Goal: Transaction & Acquisition: Purchase product/service

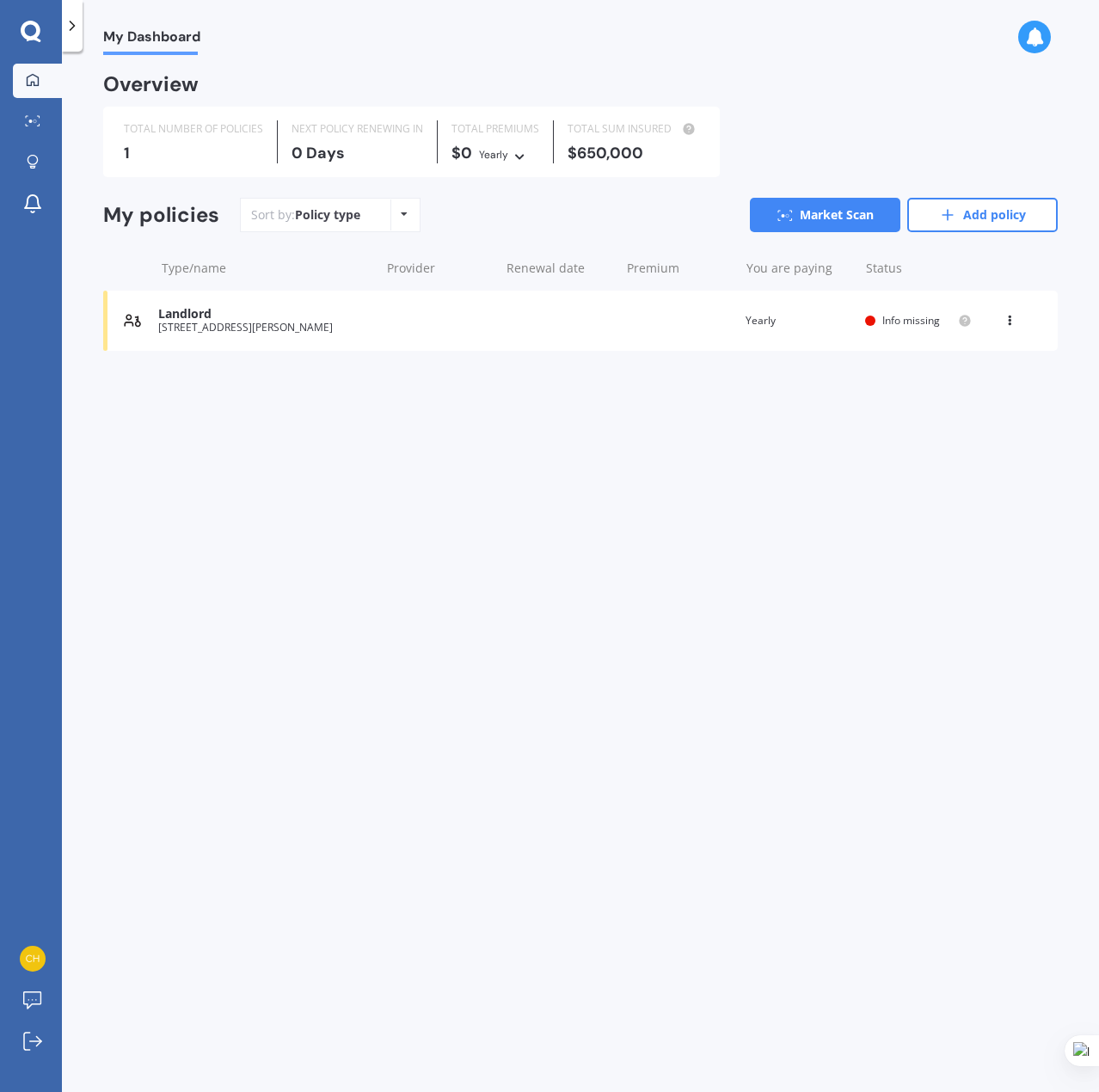
click at [290, 330] on div "[STREET_ADDRESS][PERSON_NAME]" at bounding box center [264, 327] width 213 height 12
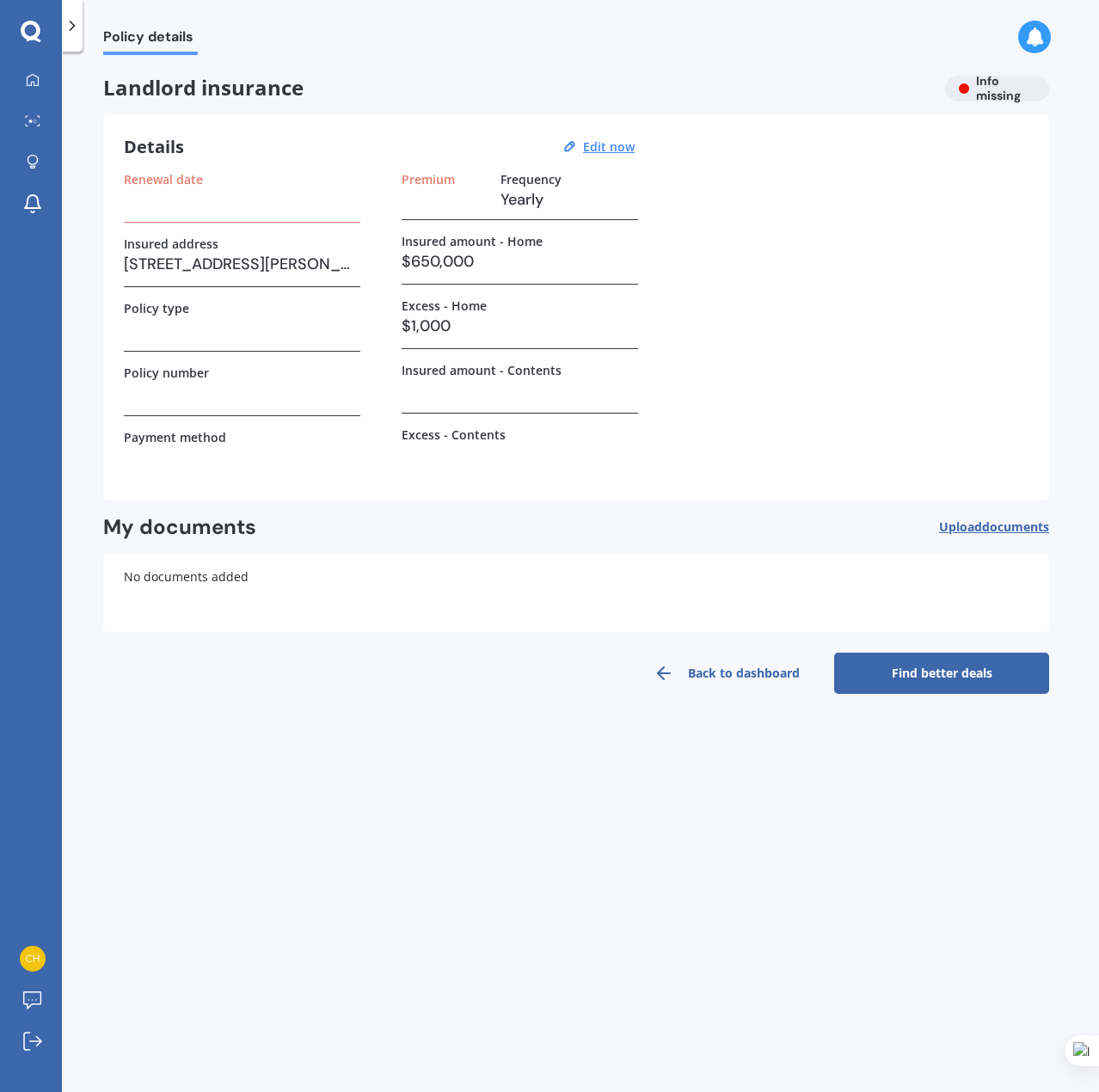
click at [254, 195] on h3 at bounding box center [242, 199] width 236 height 26
click at [218, 204] on h3 at bounding box center [242, 199] width 236 height 26
click at [167, 178] on label "Renewal date" at bounding box center [163, 180] width 79 height 15
type textarea "Renewal"
click at [167, 178] on label "Renewal date" at bounding box center [163, 180] width 79 height 15
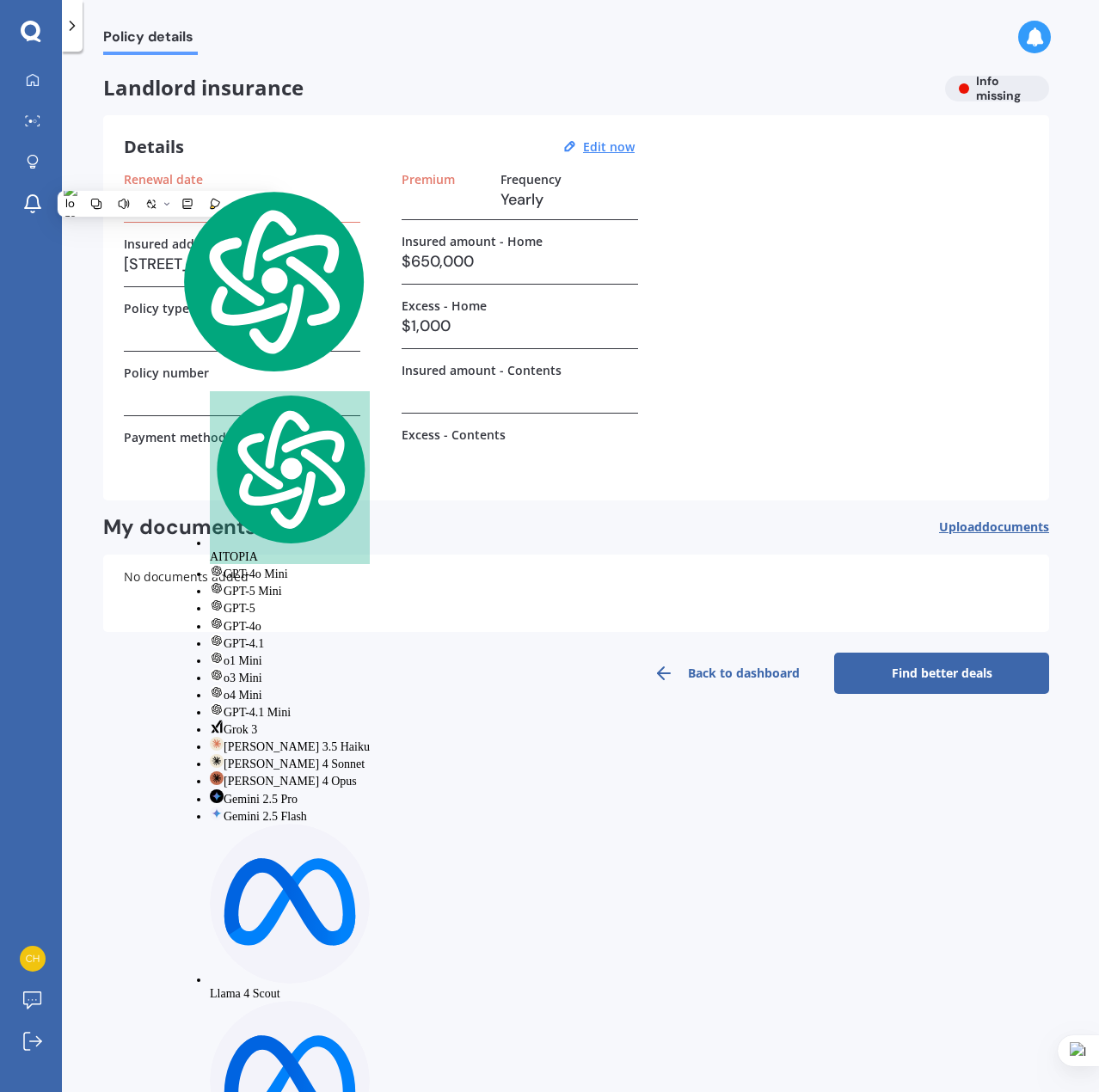
click at [316, 288] on div "Renewal date Insured address 75 Edmund Street, St Heliers, Auckland 1071 Policy…" at bounding box center [242, 326] width 236 height 308
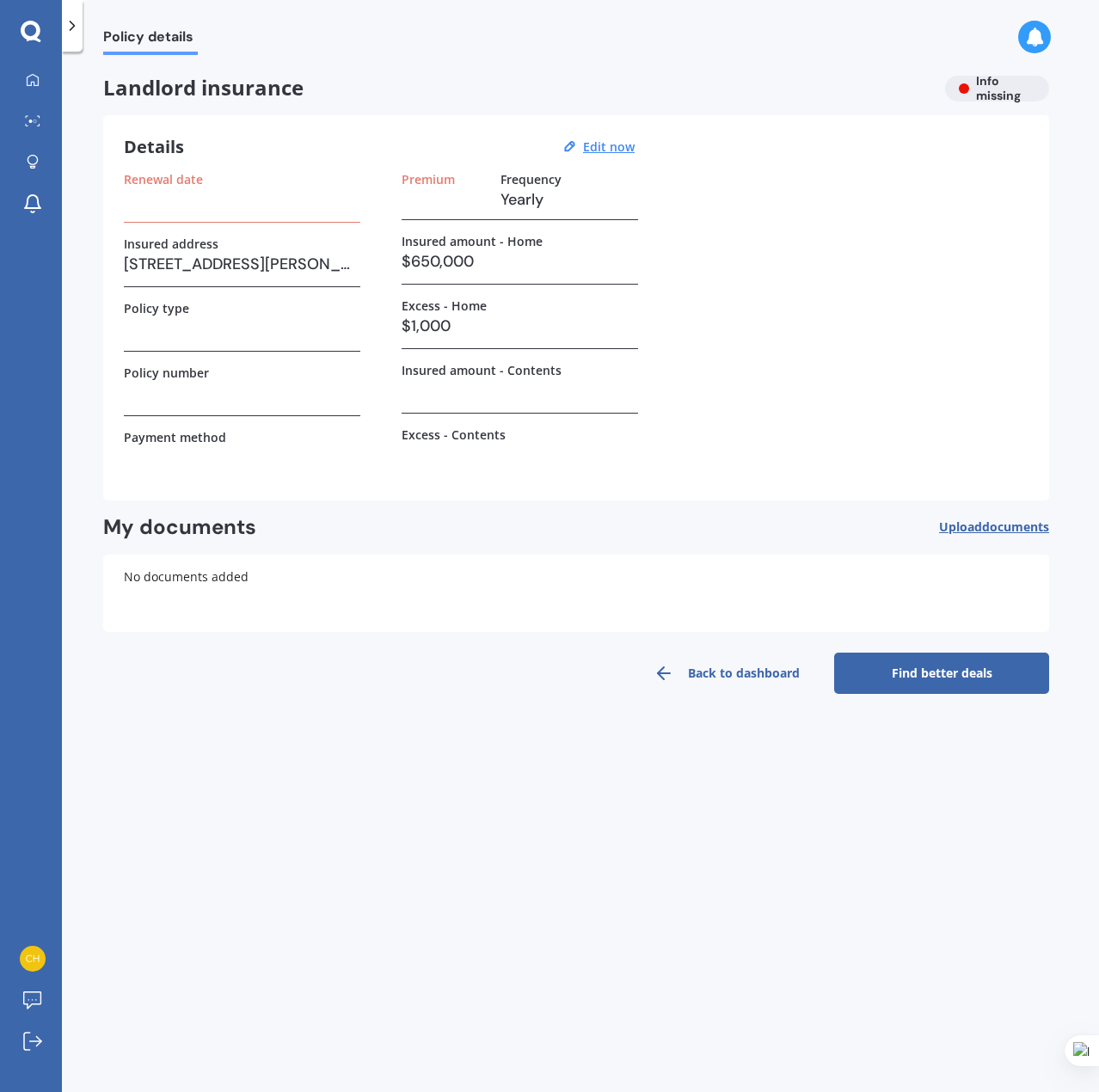
click at [980, 95] on div "Landlord insurance Info missing" at bounding box center [576, 89] width 946 height 26
click at [617, 149] on u "Edit now" at bounding box center [608, 146] width 52 height 16
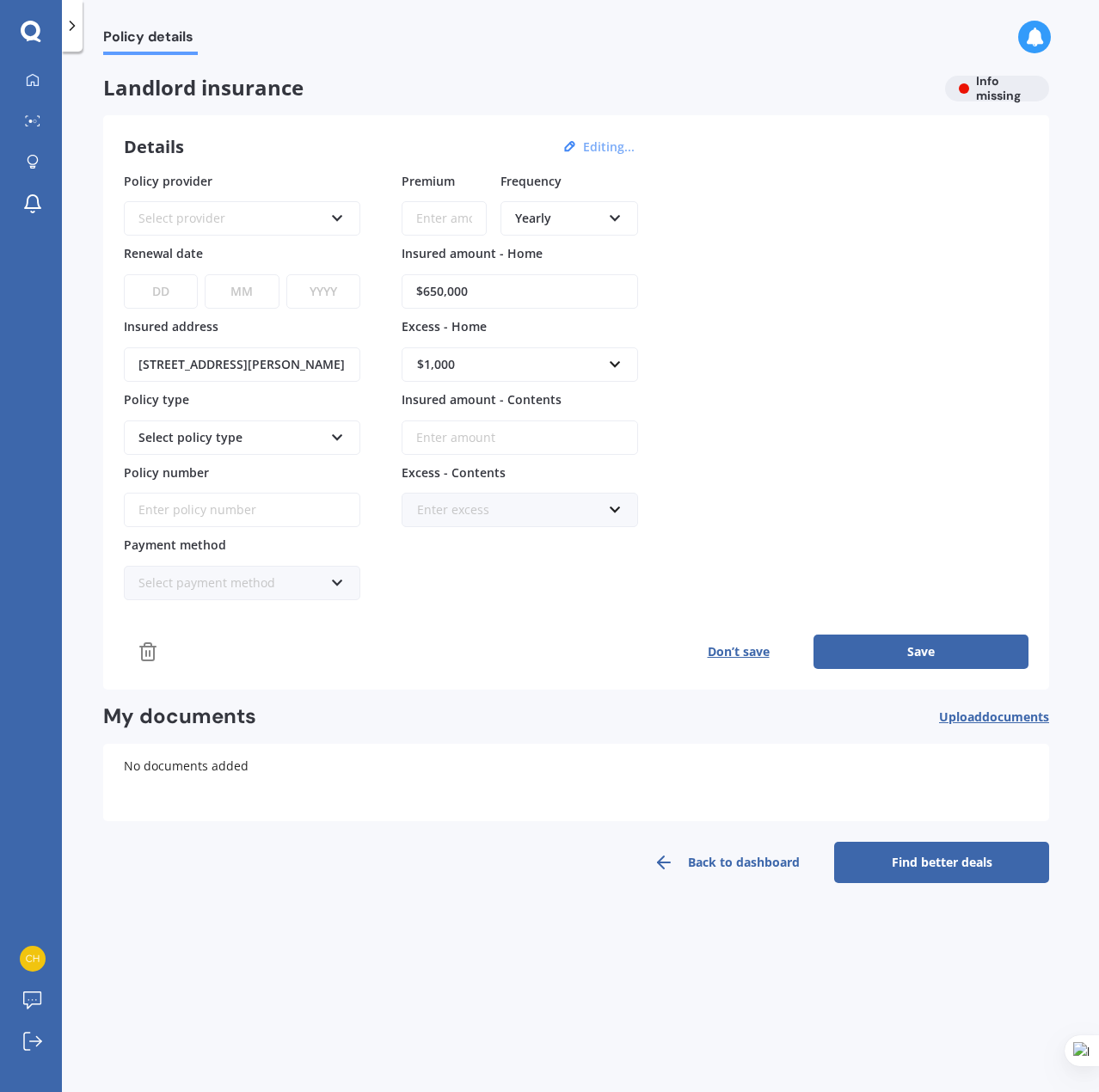
click at [338, 217] on icon at bounding box center [337, 214] width 15 height 12
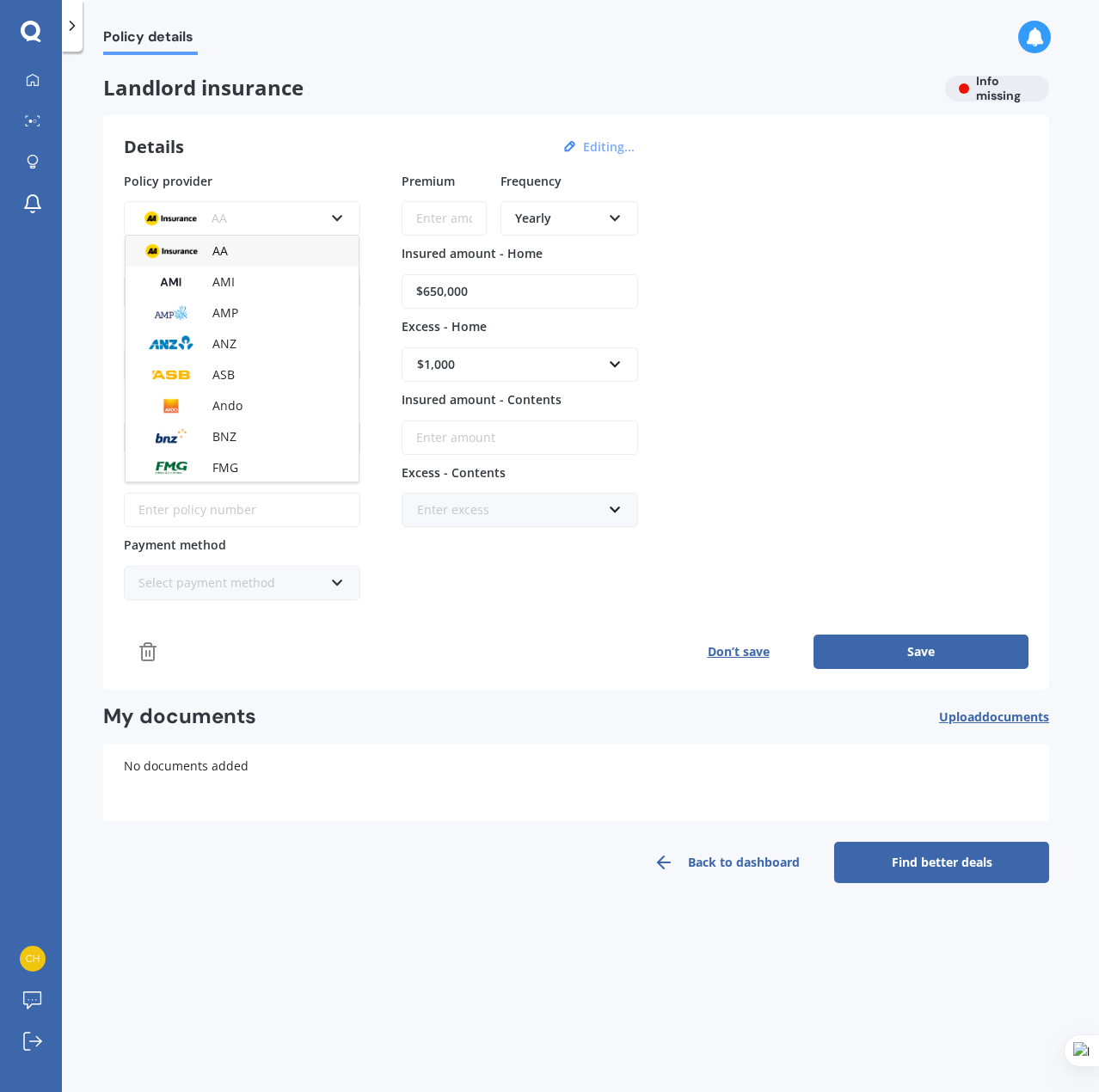
click at [338, 217] on icon at bounding box center [337, 214] width 15 height 12
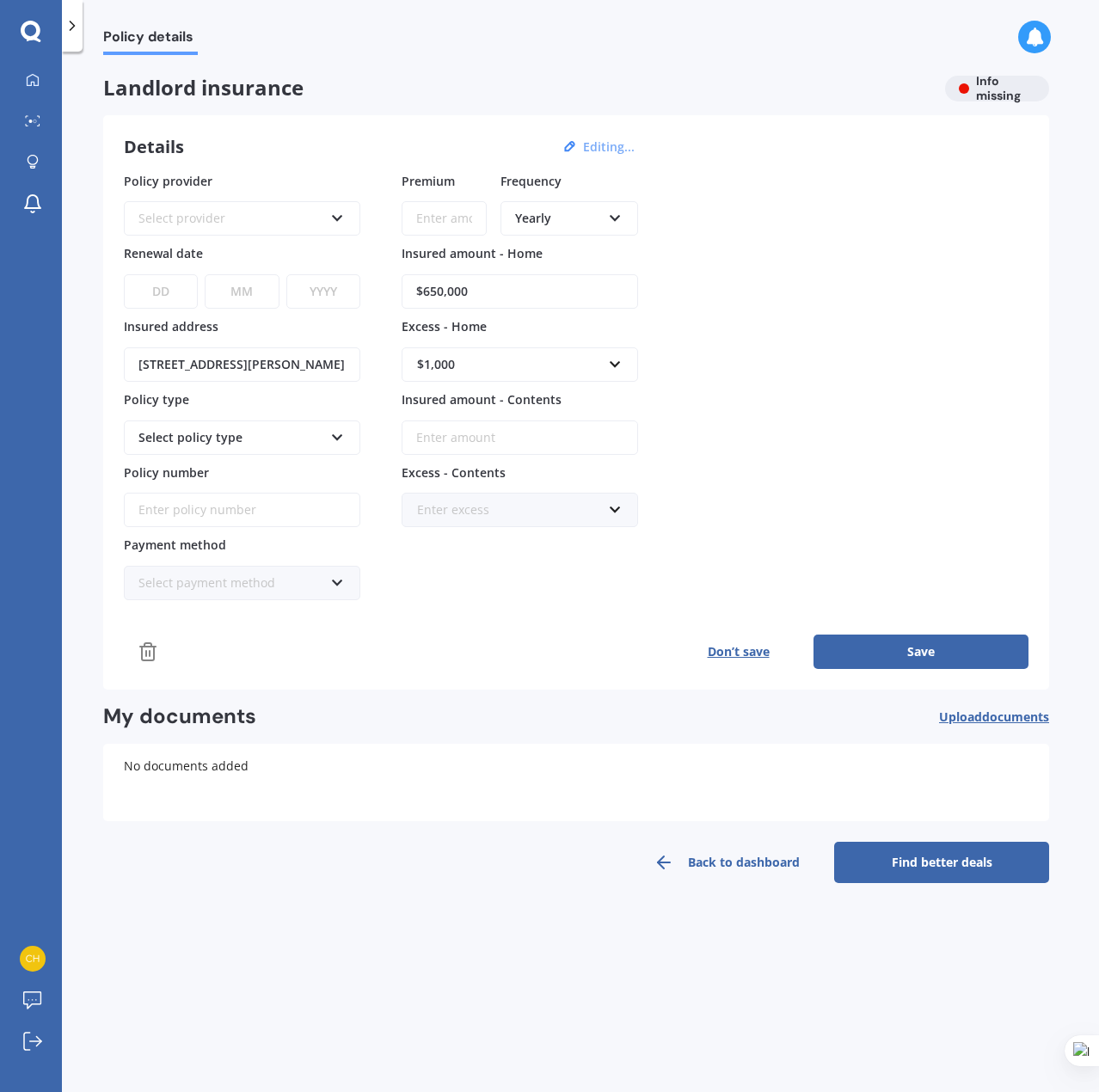
click at [162, 293] on select "DD 01 02 03 04 05 06 07 08 09 10 11 12 13 14 15 16 17 18 19 20 21 22 23 24 25 2…" at bounding box center [160, 291] width 74 height 35
select select "01"
click at [124, 274] on select "DD 01 02 03 04 05 06 07 08 09 10 11 12 13 14 15 16 17 18 19 20 21 22 23 24 25 2…" at bounding box center [160, 291] width 74 height 35
click at [246, 287] on select "MM 01 02 03 04 05 06 07 08 09 10 11 12" at bounding box center [241, 291] width 74 height 35
select select "12"
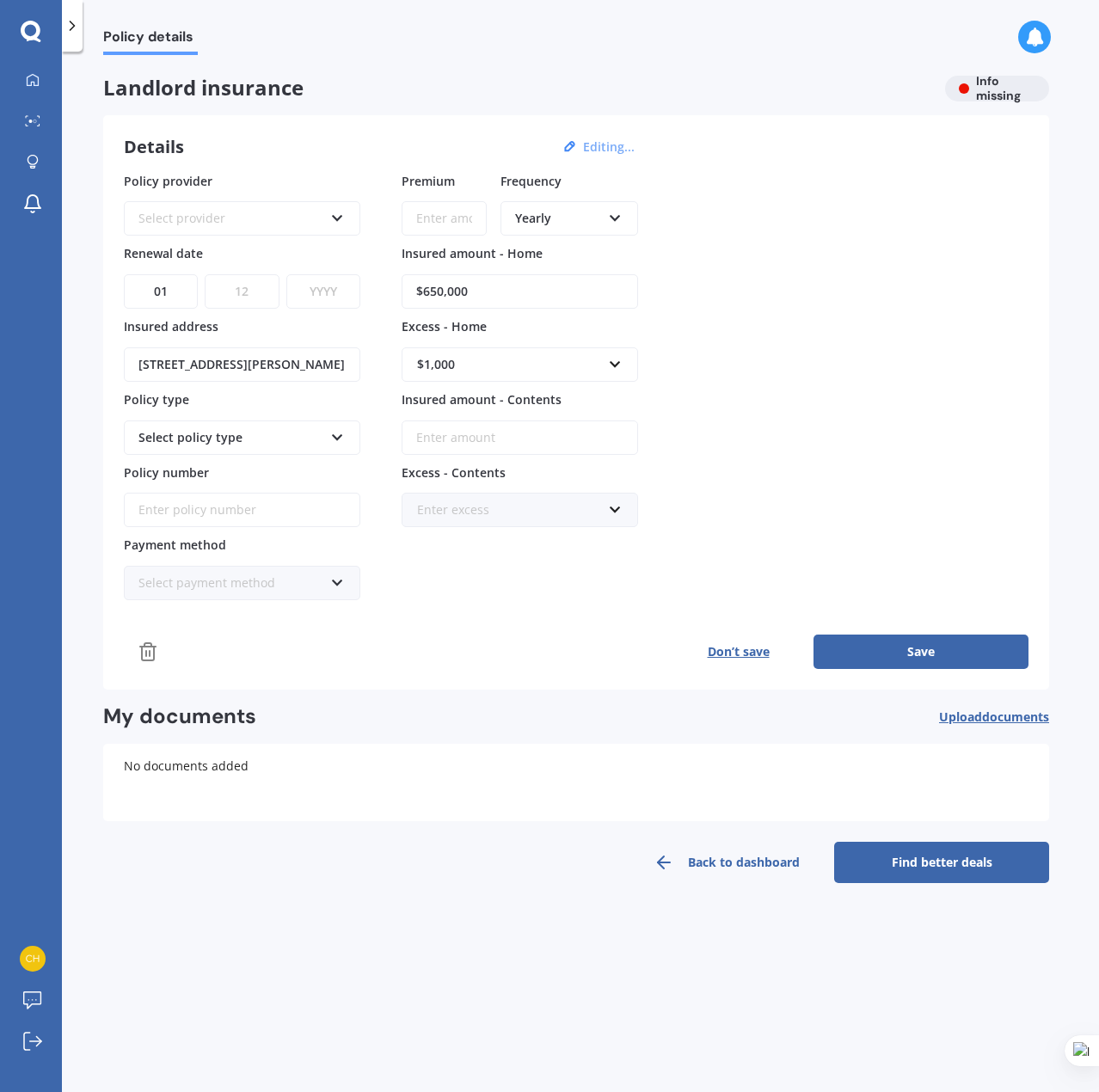
click at [204, 274] on select "MM 01 02 03 04 05 06 07 08 09 10 11 12" at bounding box center [241, 291] width 74 height 35
click at [330, 282] on select "YYYY 2027 2026 2025 2024 2023 2022 2021 2020 2019 2018 2017 2016 2015 2014 2013…" at bounding box center [323, 291] width 74 height 35
select select "2025"
click at [287, 274] on select "YYYY 2027 2026 2025 2024 2023 2022 2021 2020 2019 2018 2017 2016 2015 2014 2013…" at bounding box center [323, 291] width 74 height 35
click at [301, 448] on div "Select policy type" at bounding box center [242, 437] width 236 height 35
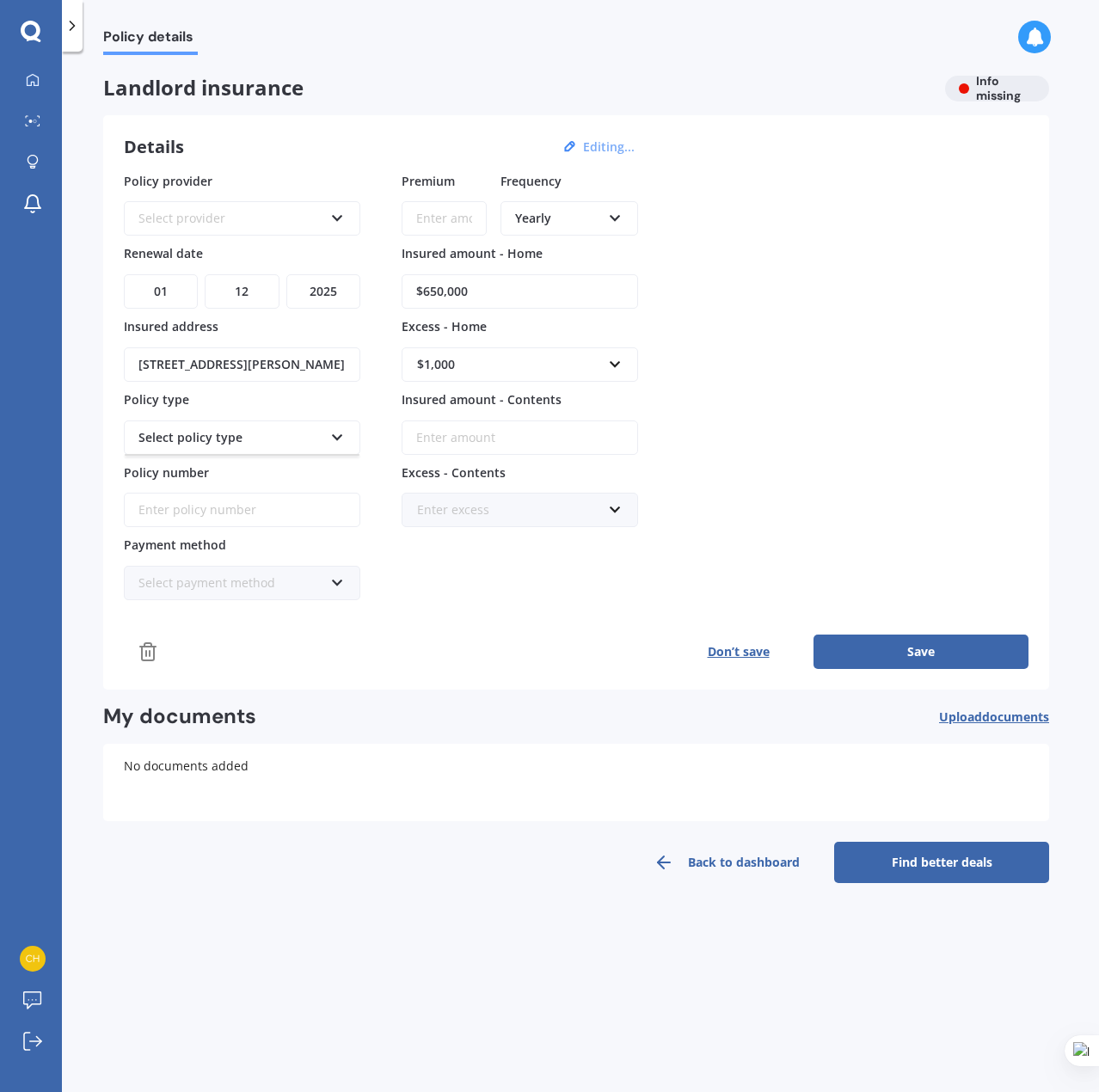
click at [305, 439] on div "Select policy type" at bounding box center [230, 437] width 185 height 19
click at [331, 433] on icon at bounding box center [337, 434] width 15 height 12
click at [343, 431] on icon at bounding box center [337, 434] width 15 height 12
click at [347, 508] on input "Policy number" at bounding box center [242, 509] width 236 height 35
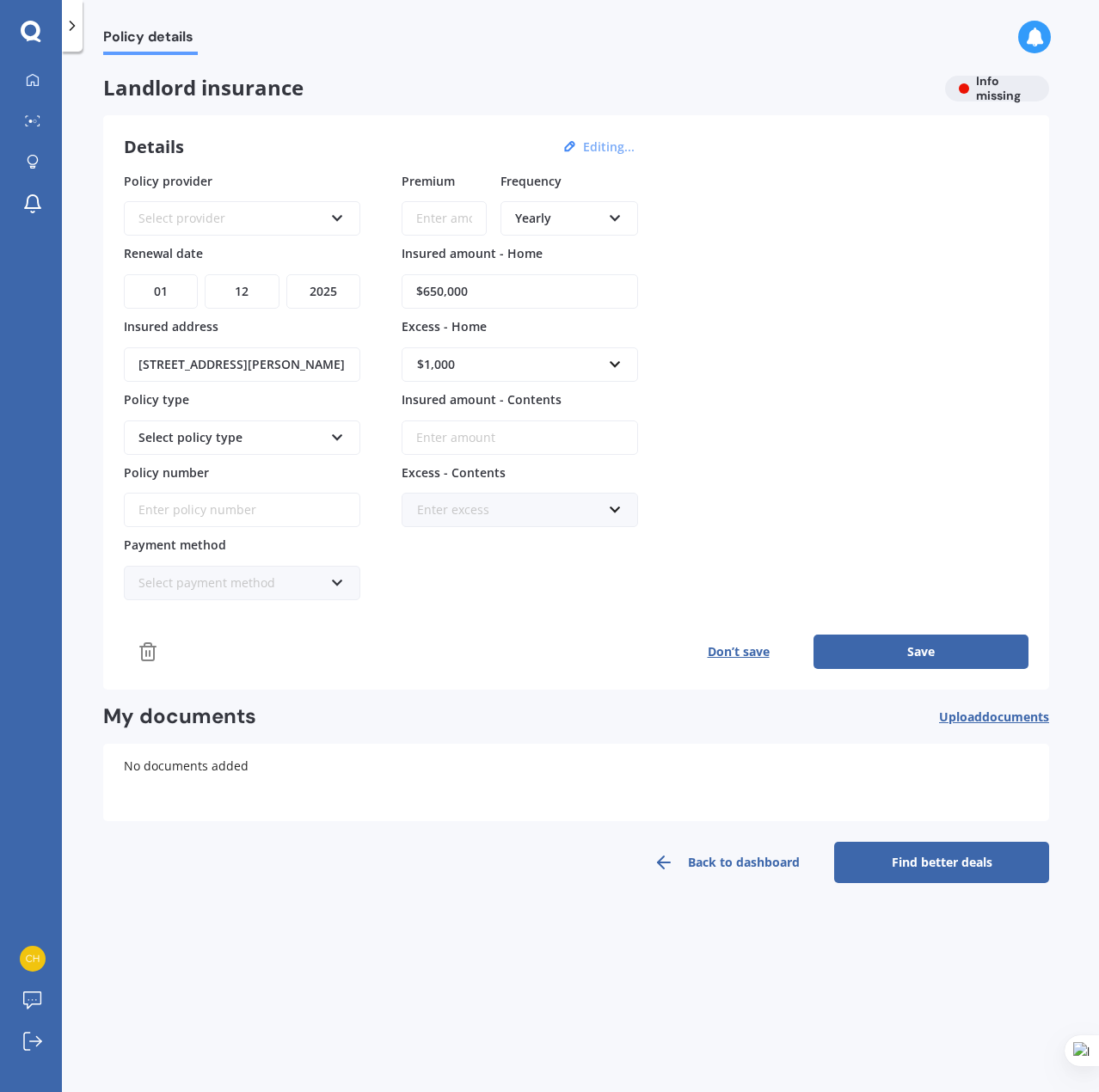
click at [340, 429] on icon at bounding box center [337, 434] width 15 height 12
click at [569, 219] on div "Yearly" at bounding box center [558, 218] width 86 height 19
click at [557, 345] on span "Monthly" at bounding box center [540, 343] width 47 height 16
click at [928, 648] on button "Save" at bounding box center [920, 651] width 215 height 35
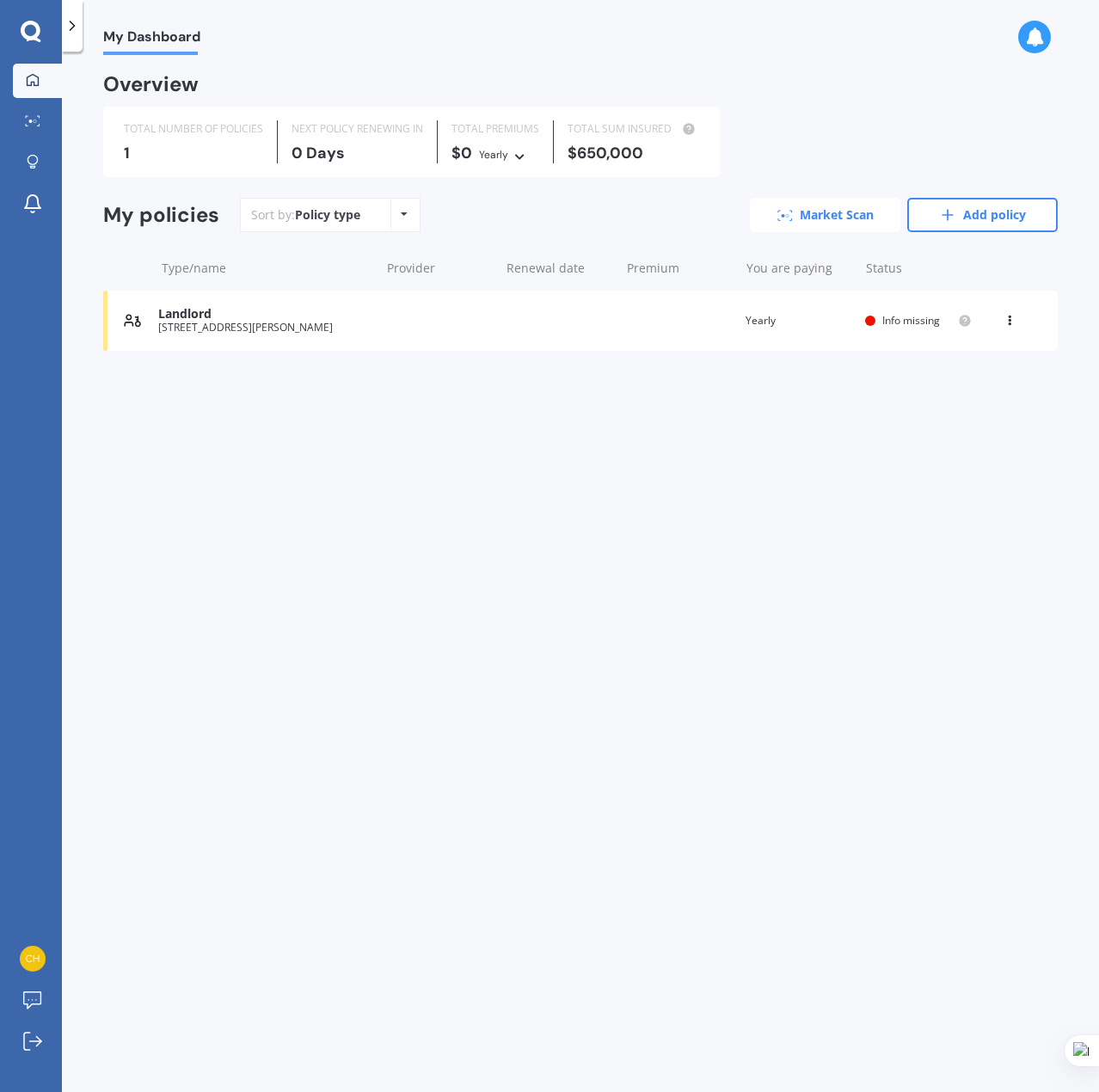
click at [831, 212] on link "Market Scan" at bounding box center [824, 214] width 151 height 35
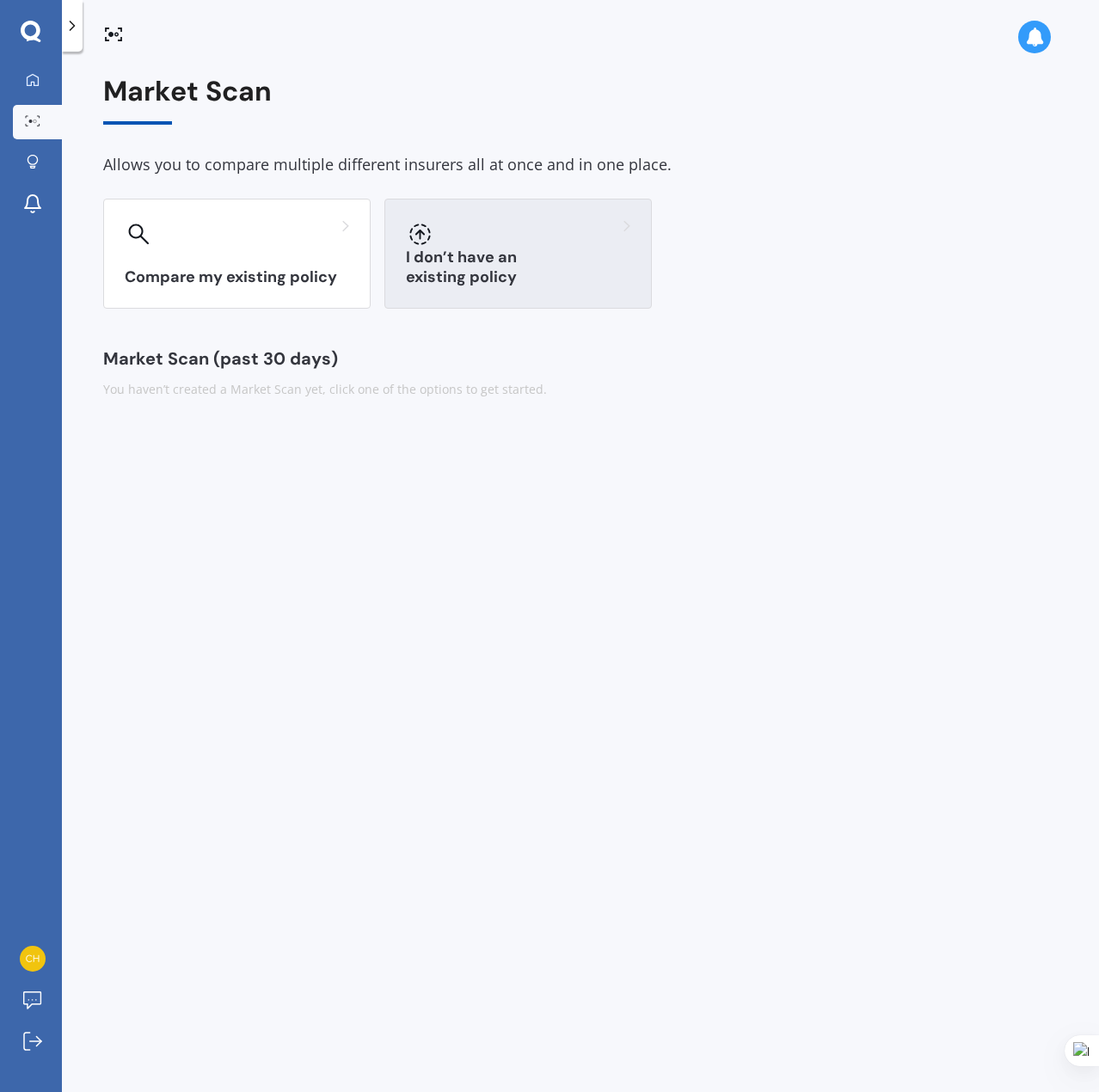
click at [542, 245] on div at bounding box center [518, 233] width 225 height 27
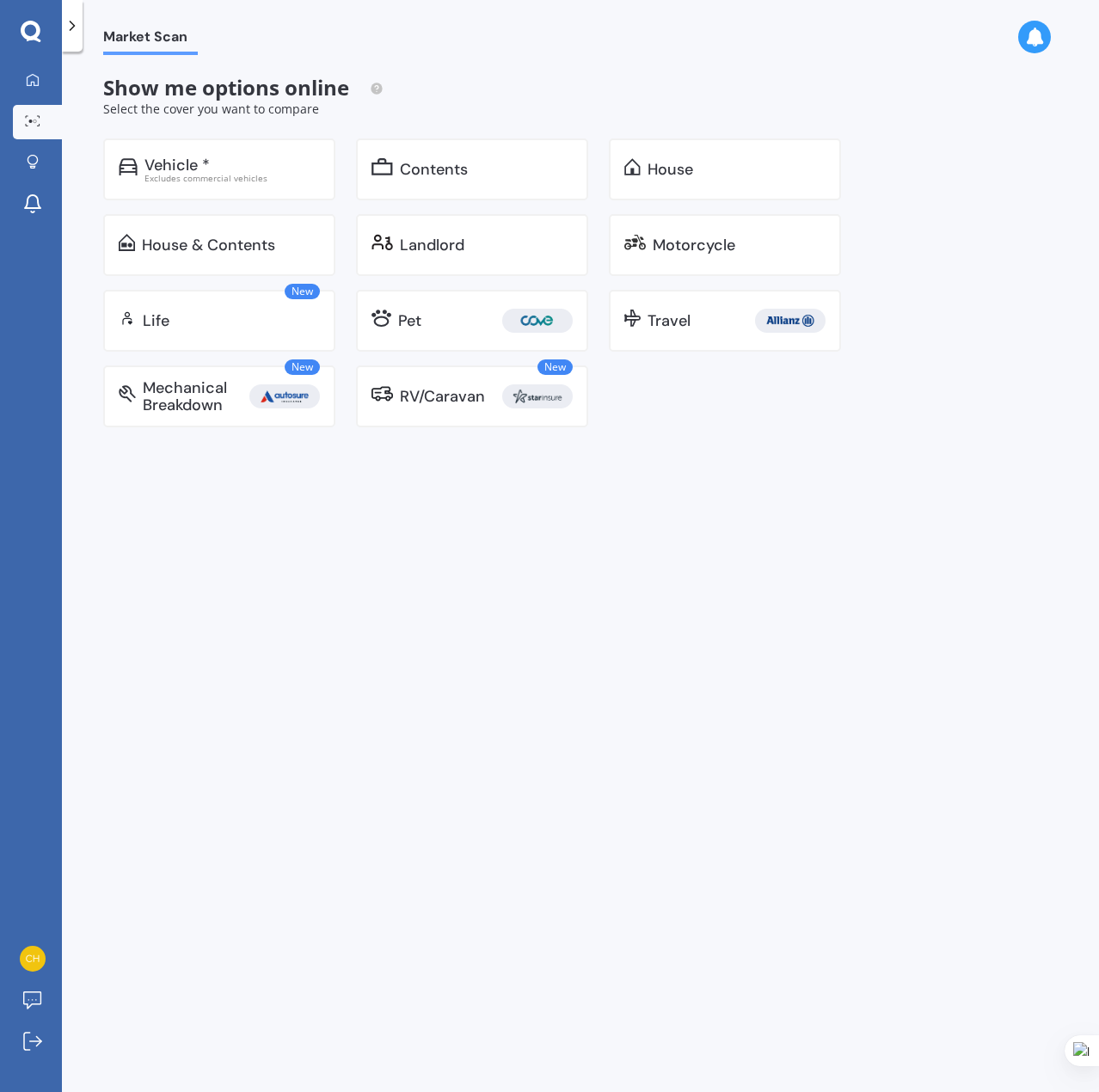
click at [542, 245] on div "Landlord" at bounding box center [486, 244] width 172 height 17
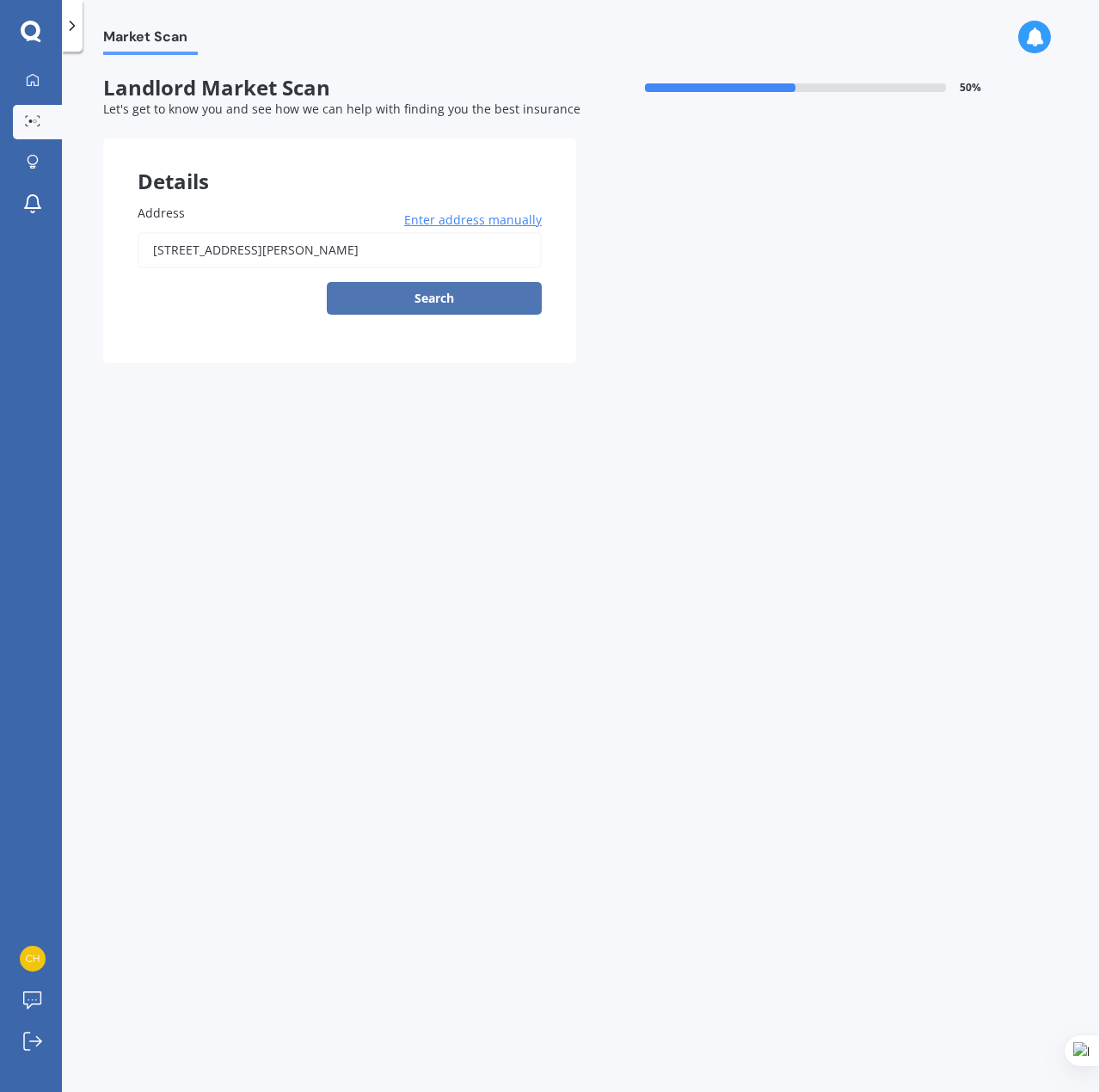
click at [476, 298] on button "Search" at bounding box center [434, 298] width 215 height 33
type input "[STREET_ADDRESS][PERSON_NAME]"
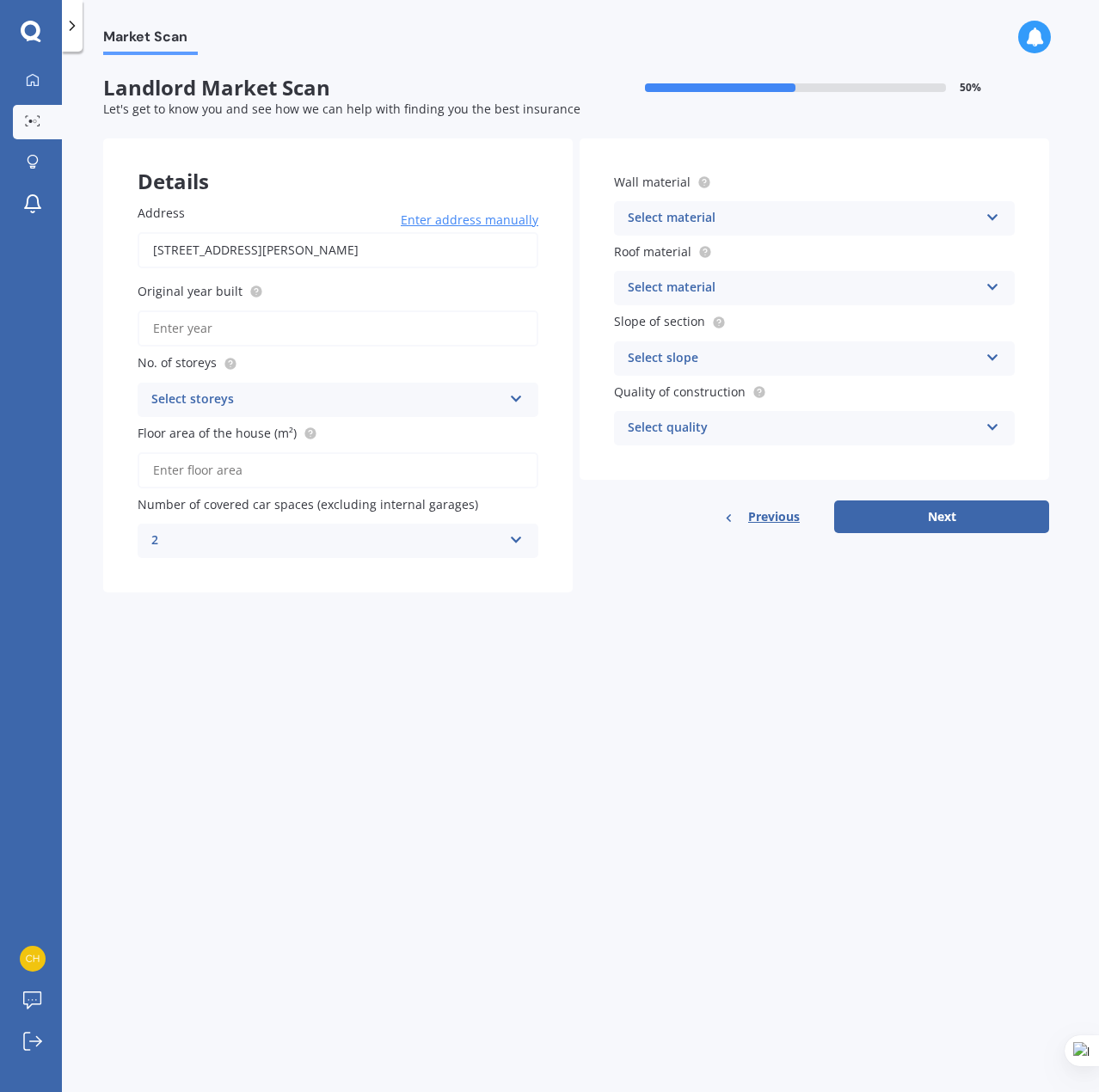
click at [428, 403] on div "Select storeys" at bounding box center [327, 400] width 350 height 21
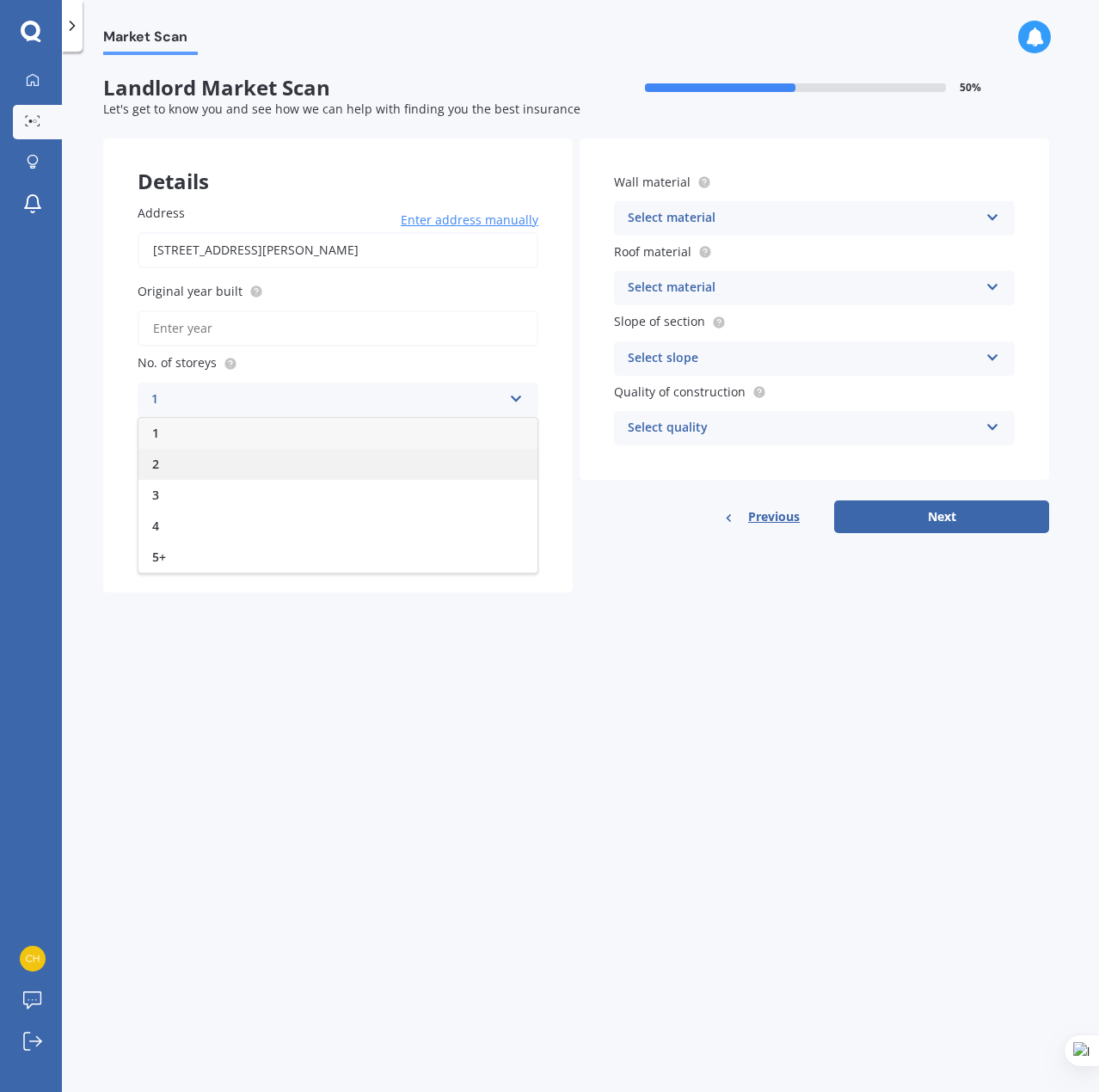
click at [281, 455] on div "2" at bounding box center [338, 464] width 399 height 31
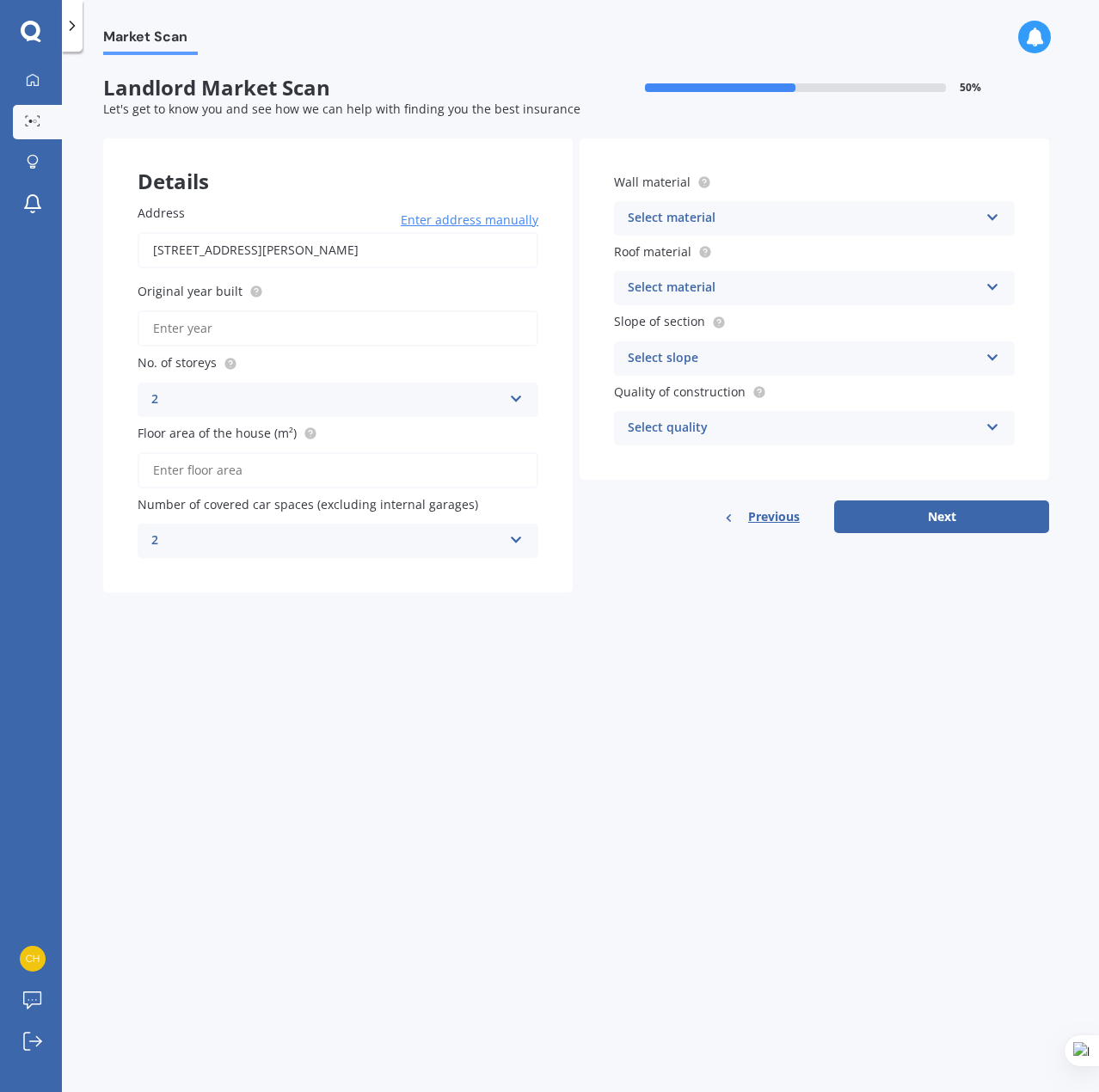
click at [306, 331] on input "Original year built" at bounding box center [338, 328] width 401 height 37
type input "1960"
click at [281, 476] on input "Floor area of the house (m²)" at bounding box center [338, 470] width 401 height 37
type input "220"
click at [878, 212] on div "Select material" at bounding box center [803, 218] width 350 height 21
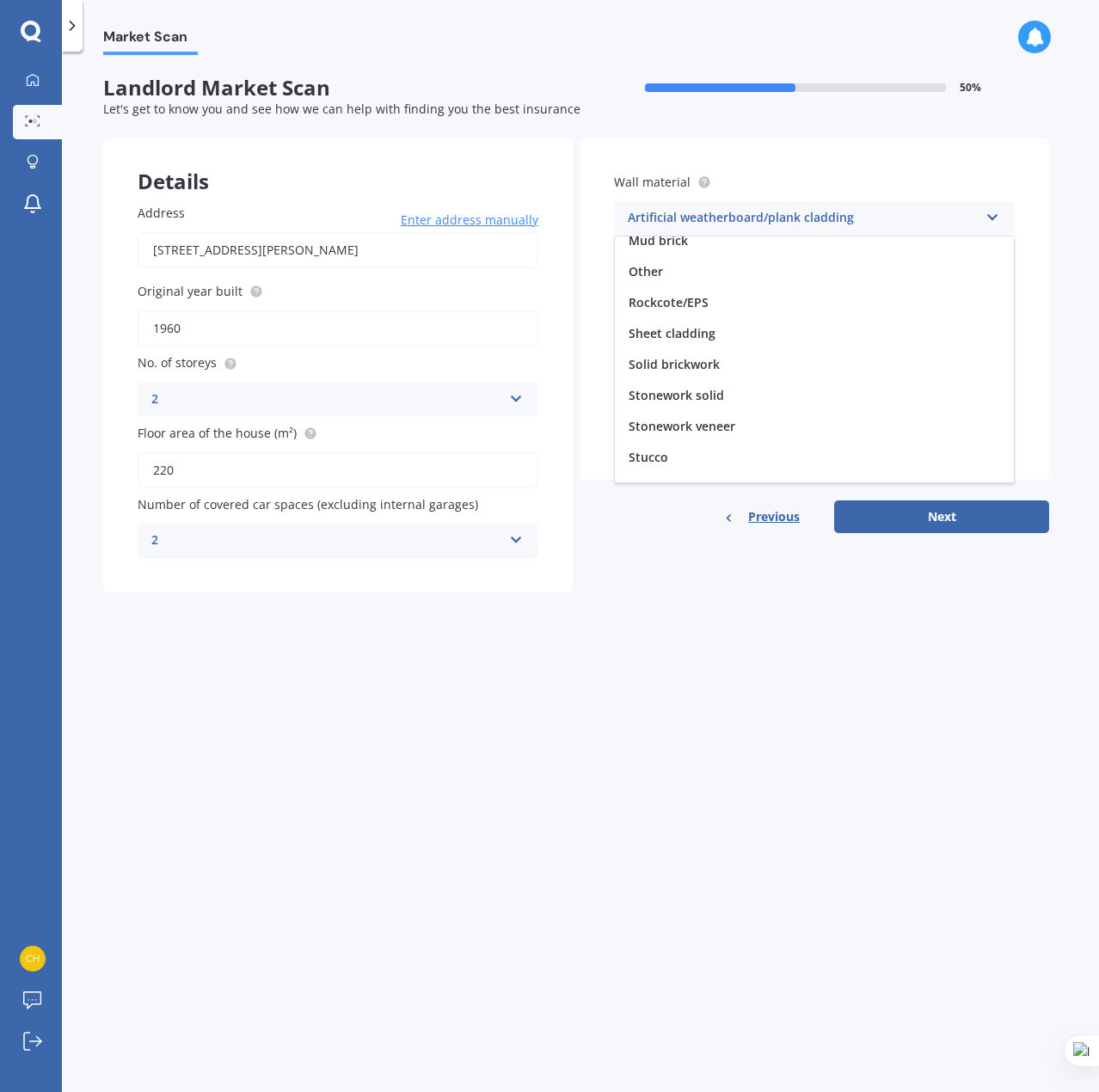
scroll to position [155, 0]
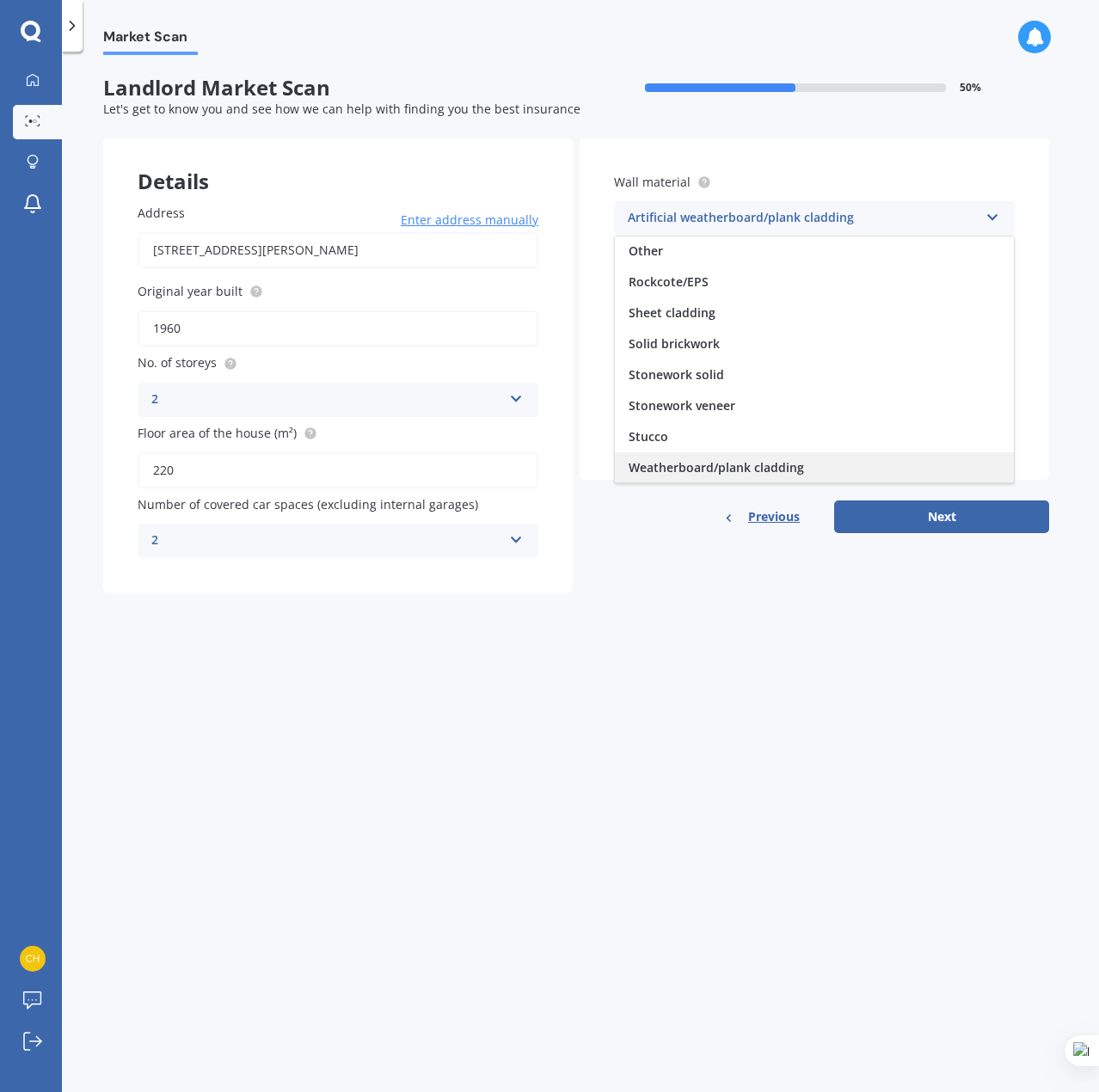
click at [824, 472] on div "Weatherboard/plank cladding" at bounding box center [814, 467] width 399 height 31
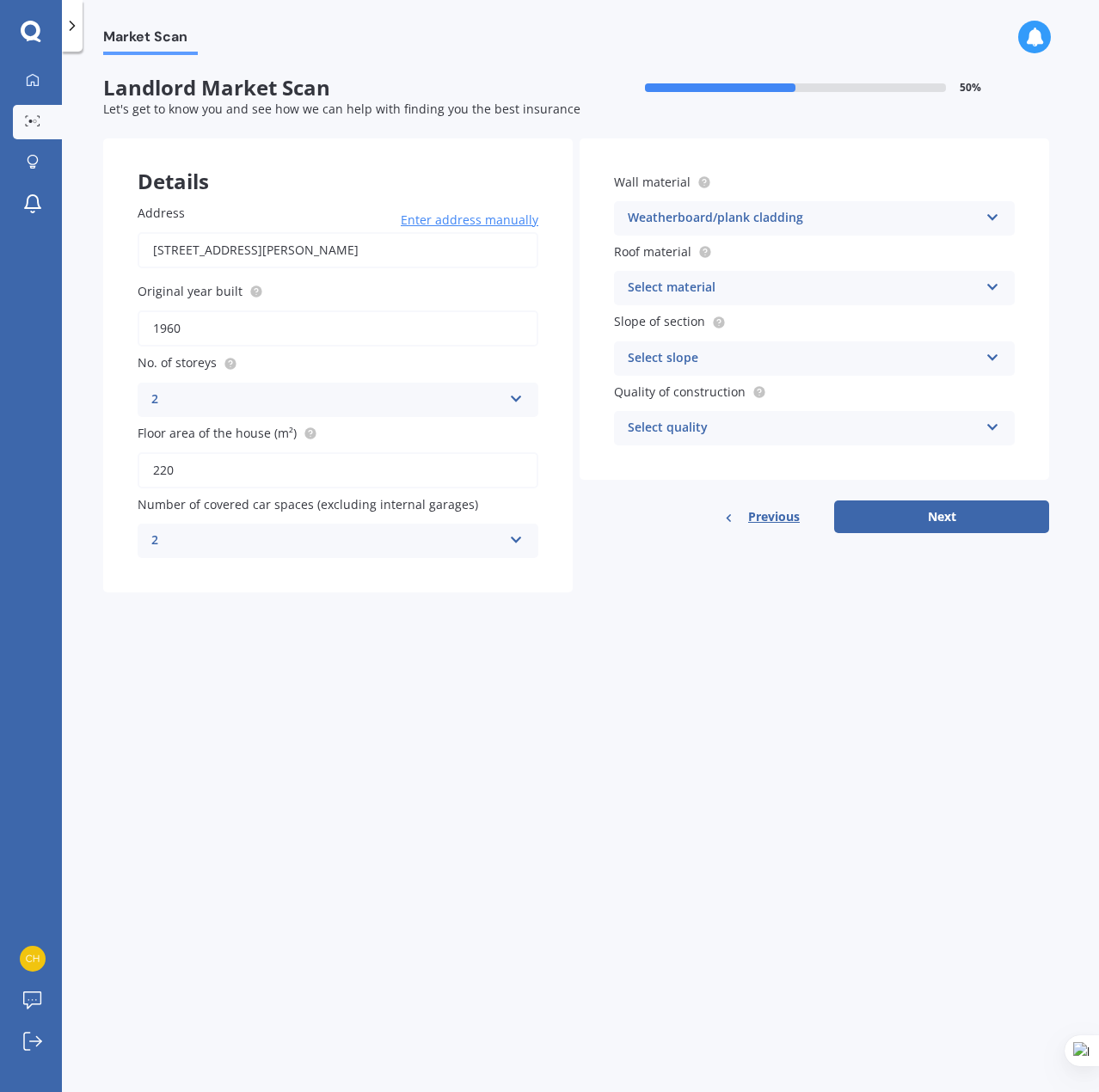
click at [840, 287] on div "Select material" at bounding box center [803, 288] width 350 height 21
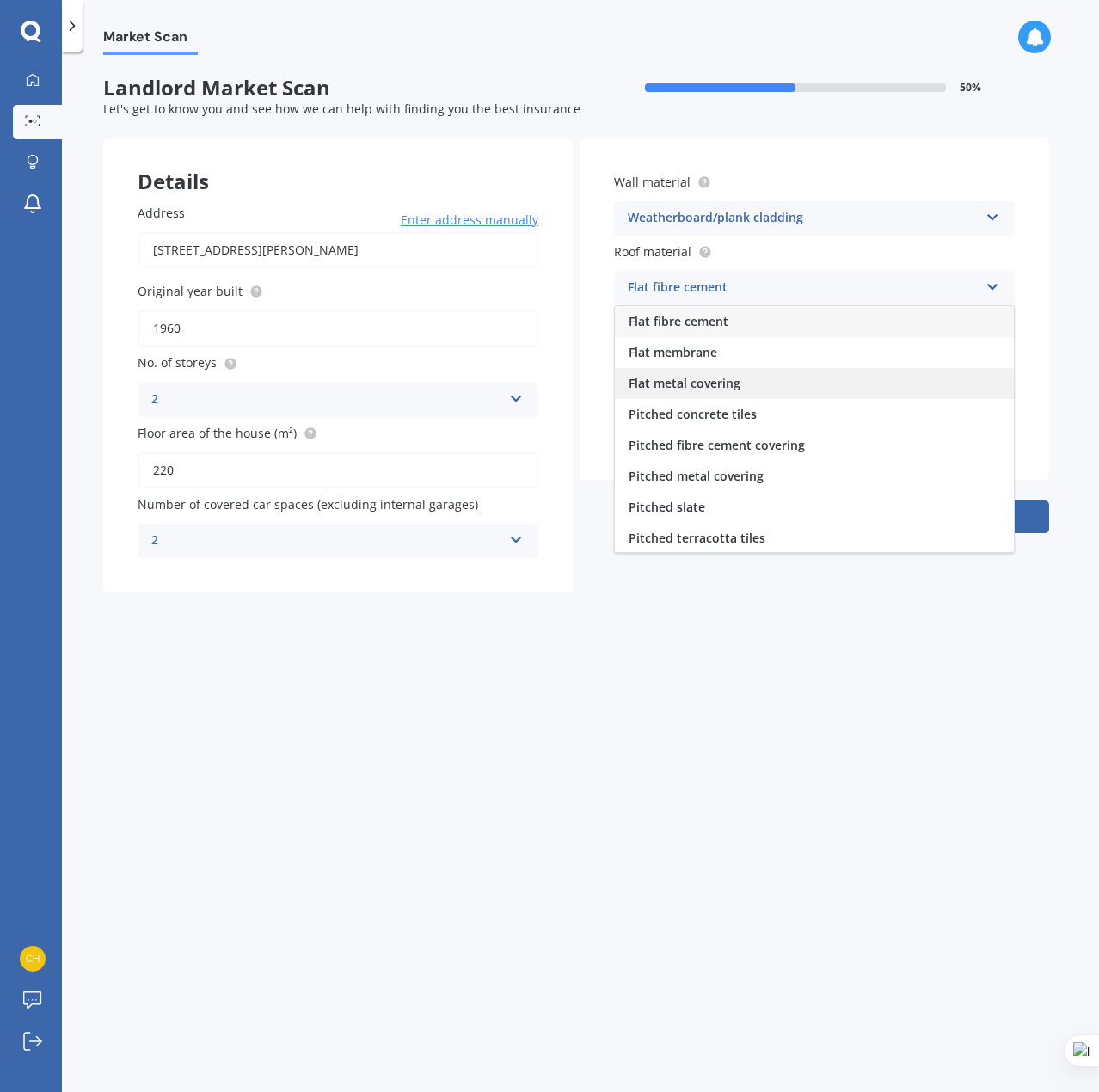
scroll to position [63, 0]
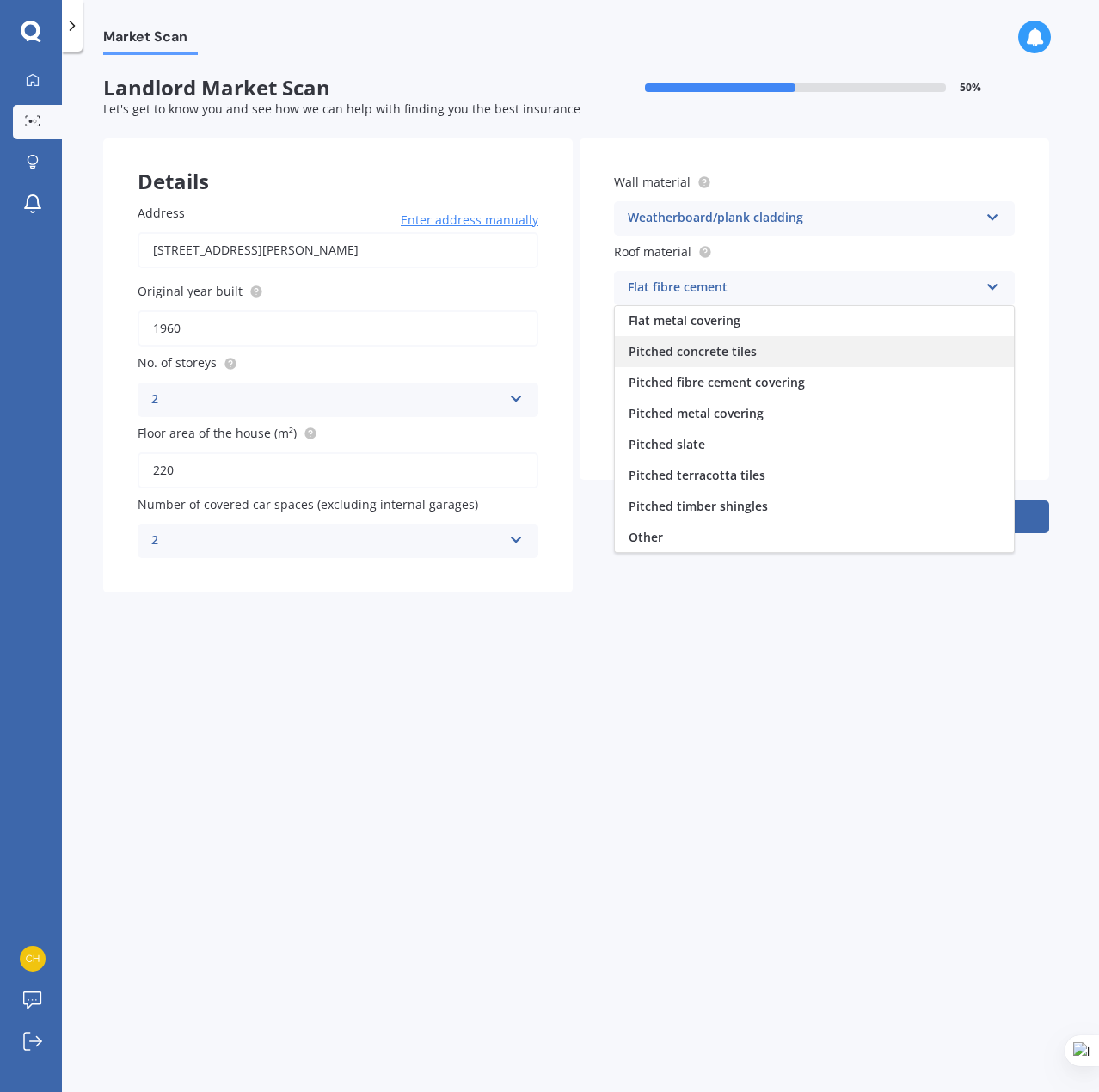
click at [821, 346] on div "Pitched concrete tiles" at bounding box center [814, 351] width 399 height 31
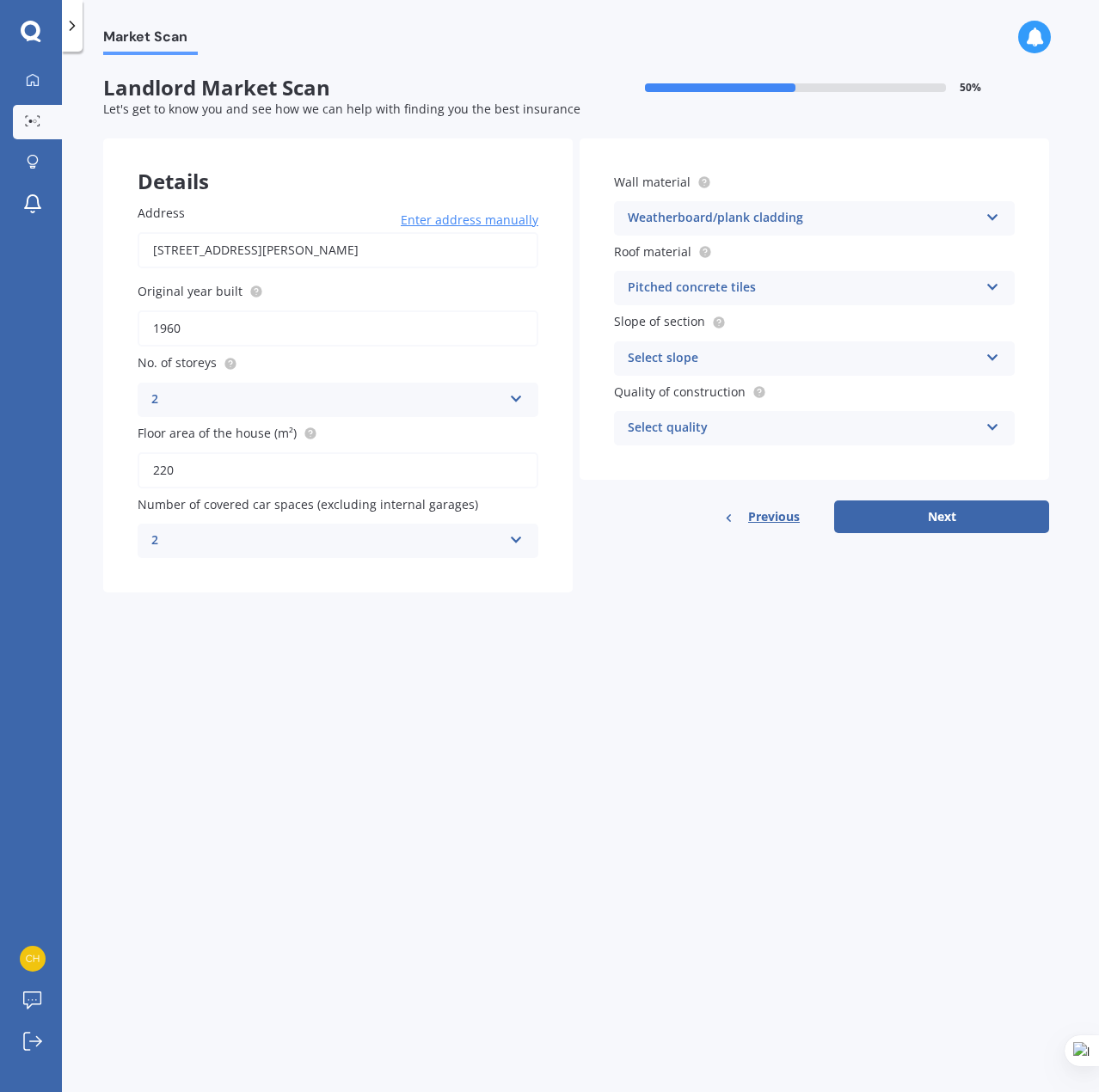
click at [817, 361] on div "Select slope" at bounding box center [803, 359] width 350 height 21
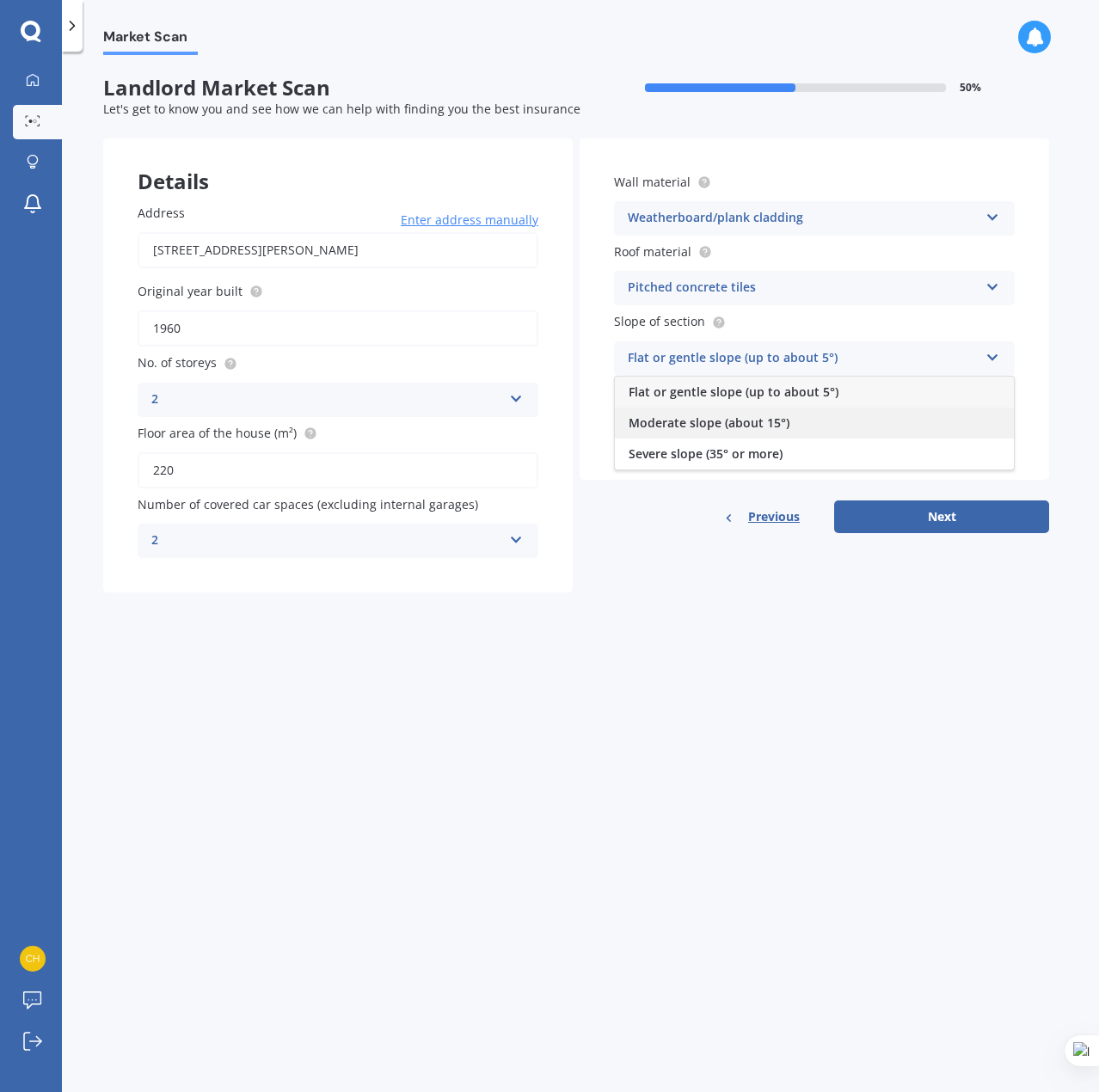
click at [842, 413] on div "Moderate slope (about 15°)" at bounding box center [814, 422] width 399 height 31
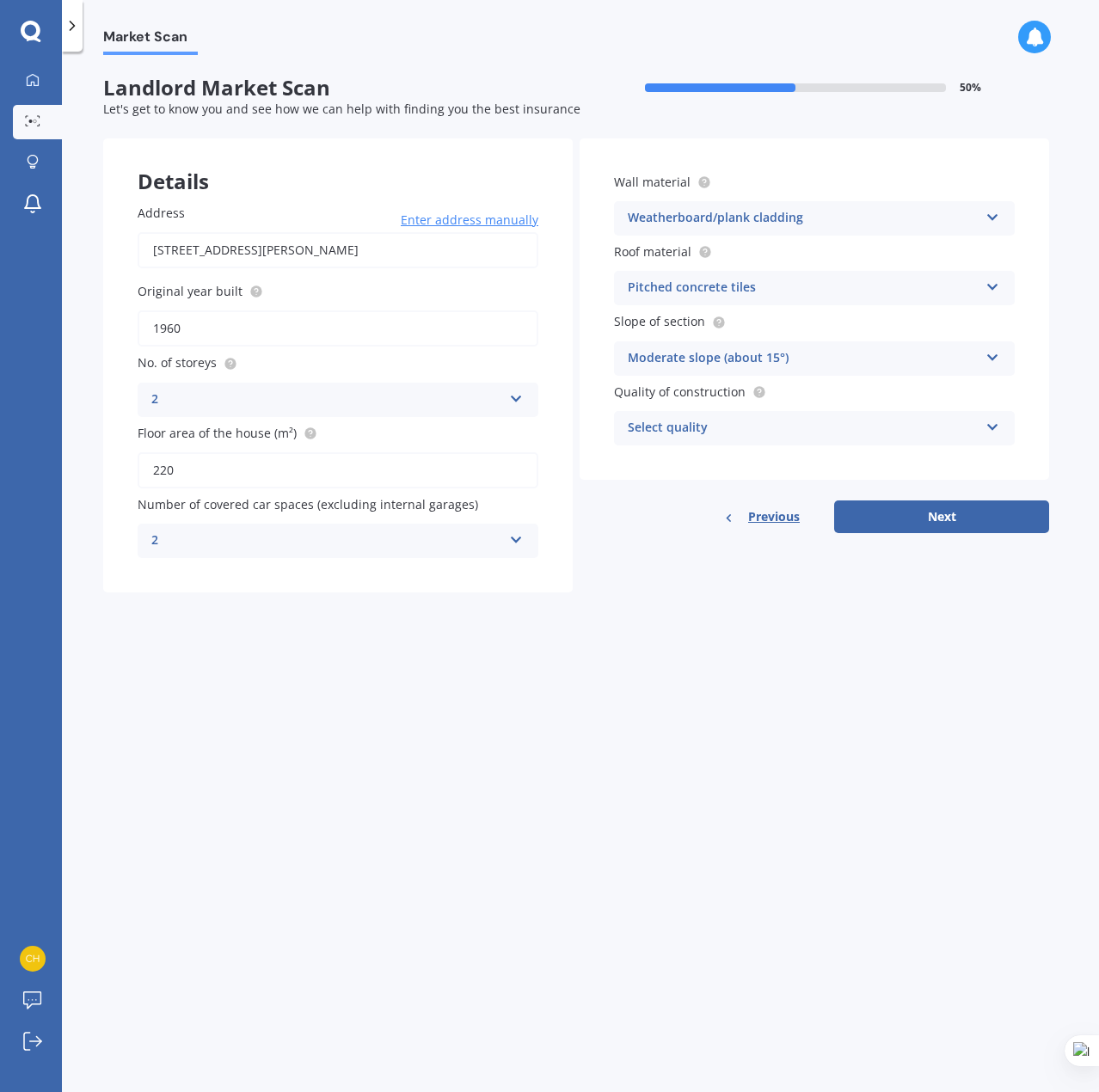
click at [919, 429] on div "Select quality" at bounding box center [803, 428] width 350 height 21
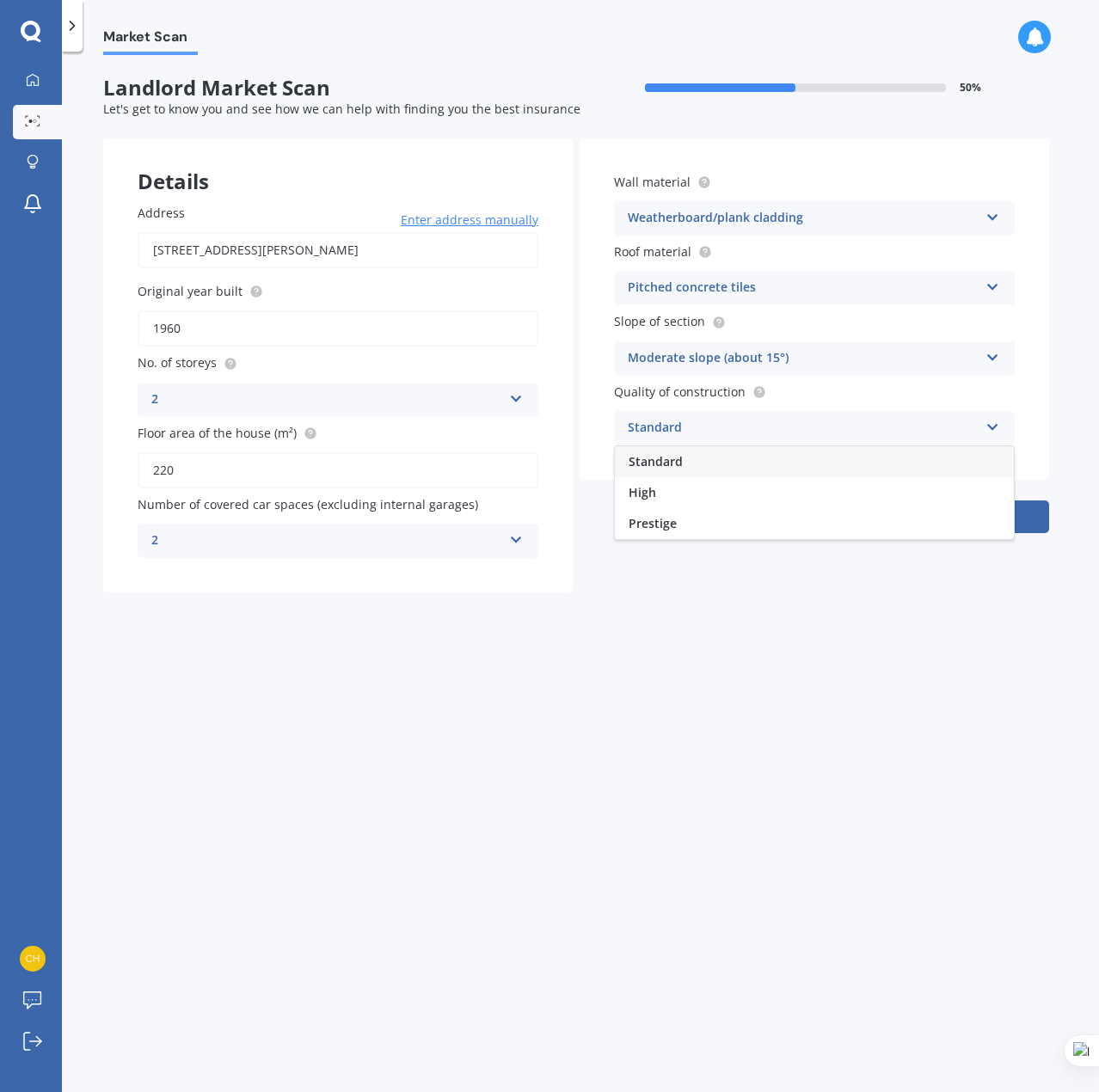
click at [891, 465] on div "Standard" at bounding box center [814, 461] width 399 height 31
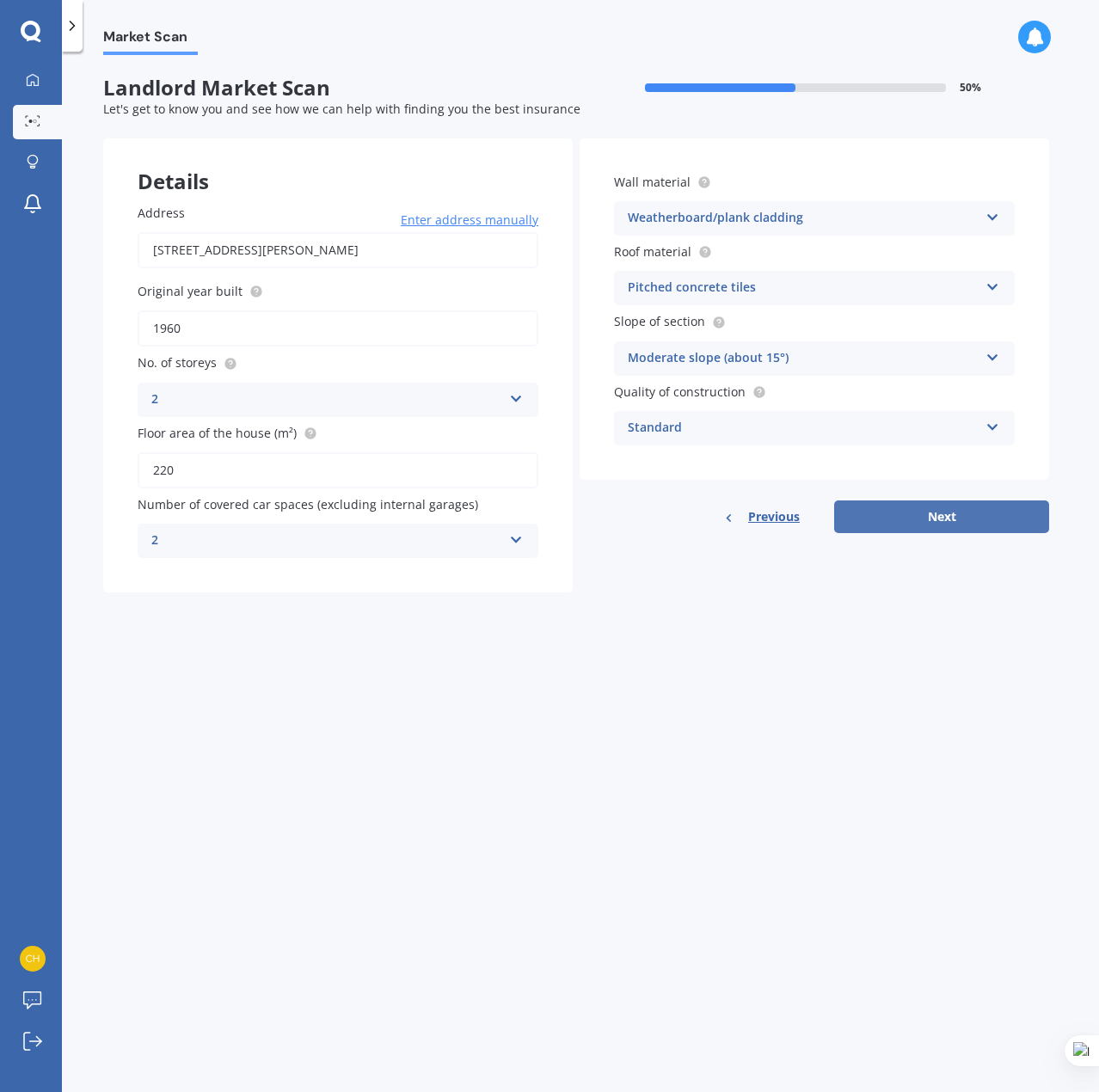
click at [963, 513] on button "Next" at bounding box center [941, 516] width 215 height 33
select select "17"
select select "11"
select select "1971"
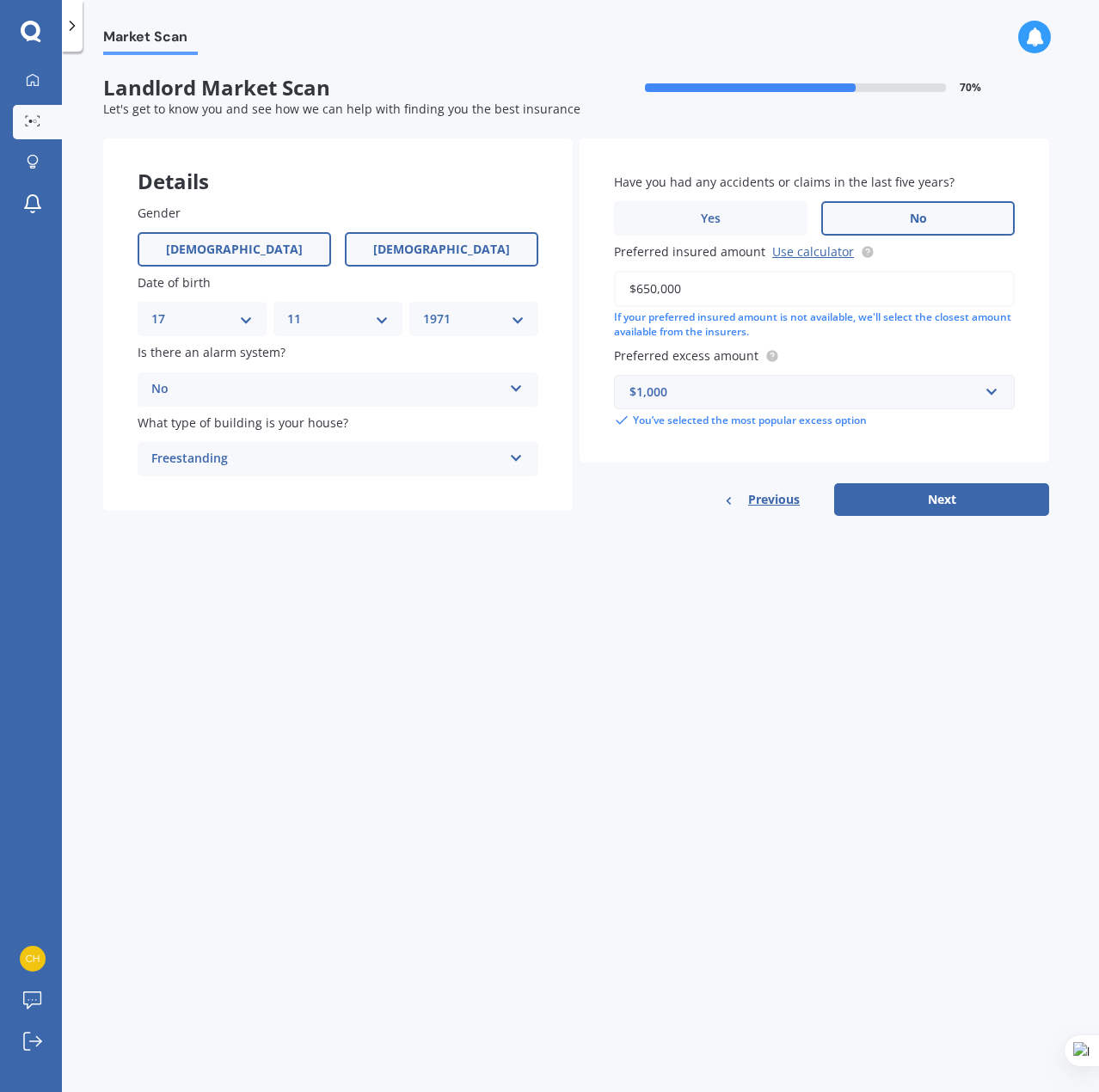
click at [457, 246] on span "[DEMOGRAPHIC_DATA]" at bounding box center [441, 250] width 137 height 15
click at [0, 0] on input "[DEMOGRAPHIC_DATA]" at bounding box center [0, 0] width 0 height 0
click at [255, 317] on div "DD 01 02 03 04 05 06 07 08 09 10 11 12 13 14 15 16 17 18 19 20 21 22 23 24 25 2…" at bounding box center [202, 318] width 129 height 35
click at [241, 317] on select "DD 01 02 03 04 05 06 07 08 09 10 11 12 13 14 15 16 17 18 19 20 21 22 23 24 25 2…" at bounding box center [202, 318] width 101 height 19
select select "16"
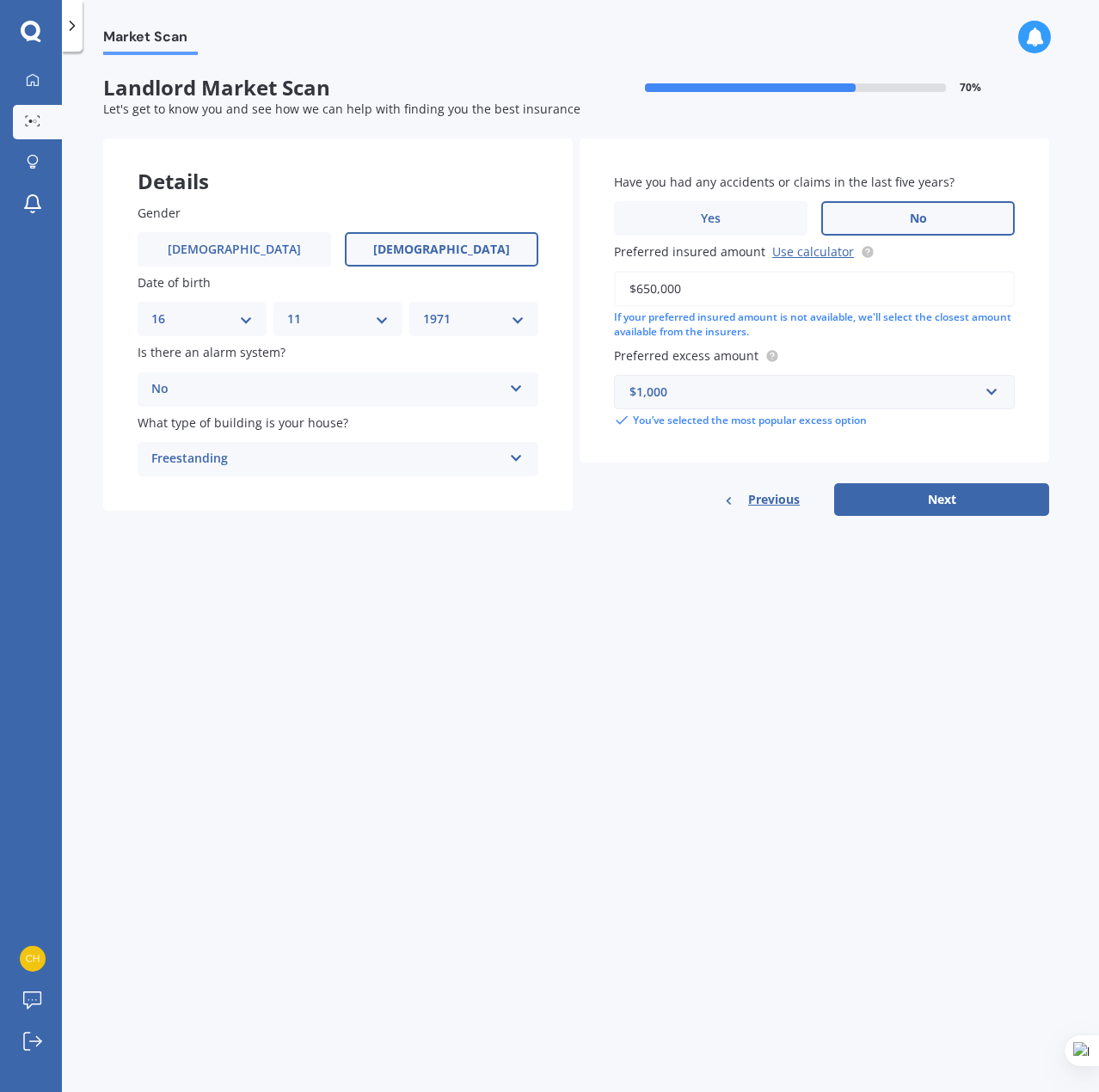
click at [152, 309] on select "DD 01 02 03 04 05 06 07 08 09 10 11 12 13 14 15 16 17 18 19 20 21 22 23 24 25 2…" at bounding box center [202, 318] width 101 height 19
click at [350, 316] on select "MM 01 02 03 04 05 06 07 08 09 10 11 12" at bounding box center [338, 318] width 101 height 19
select select "04"
click at [288, 309] on select "MM 01 02 03 04 05 06 07 08 09 10 11 12" at bounding box center [338, 318] width 101 height 19
click at [476, 329] on select "YYYY 2009 2008 2007 2006 2005 2004 2003 2002 2001 2000 1999 1998 1997 1996 1995…" at bounding box center [474, 318] width 101 height 19
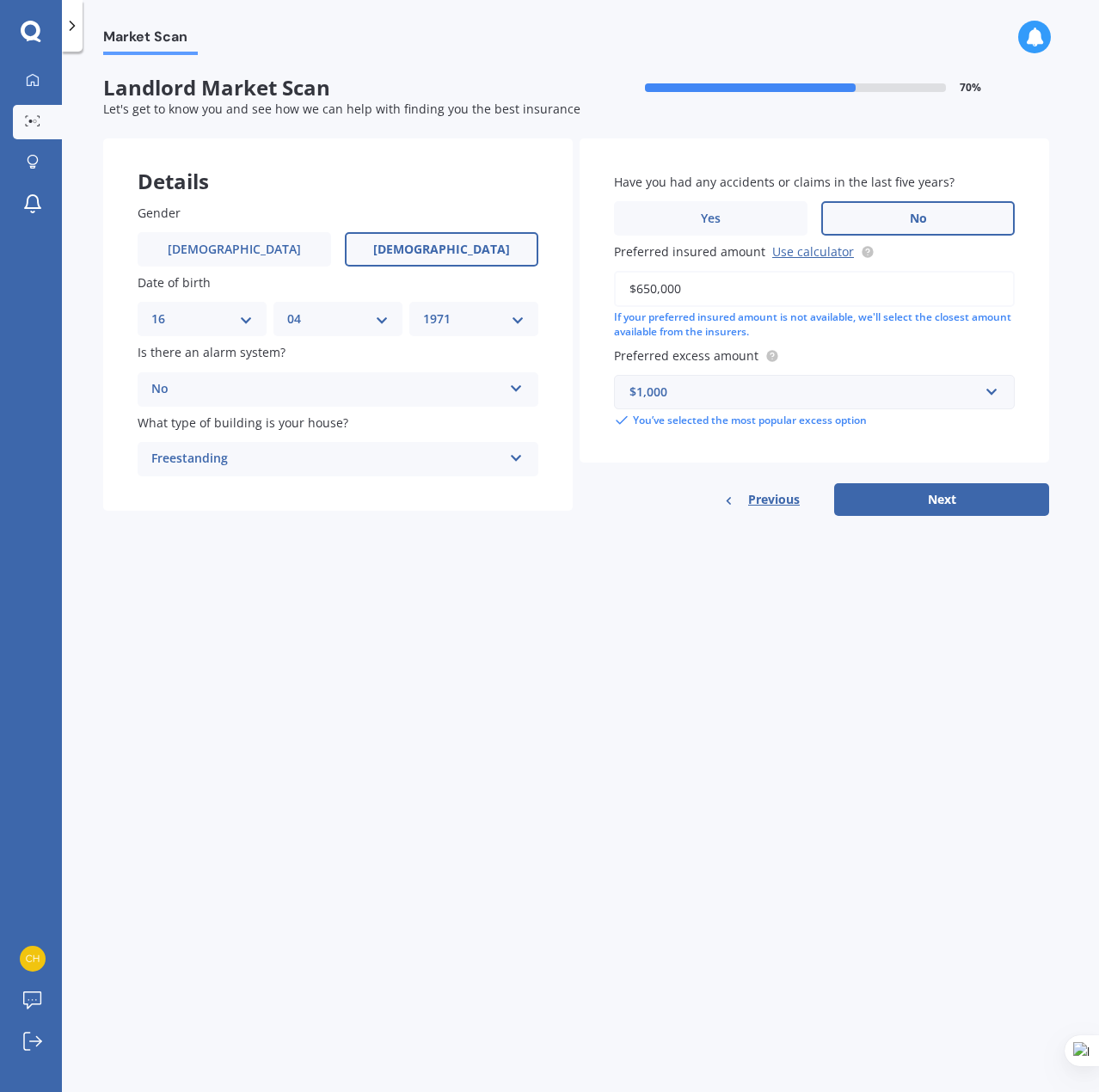
select select "1976"
click at [423, 309] on select "YYYY 2009 2008 2007 2006 2005 2004 2003 2002 2001 2000 1999 1998 1997 1996 1995…" at bounding box center [474, 318] width 101 height 19
click at [375, 384] on div "No" at bounding box center [327, 390] width 350 height 21
click at [375, 457] on div "Freestanding" at bounding box center [327, 459] width 350 height 21
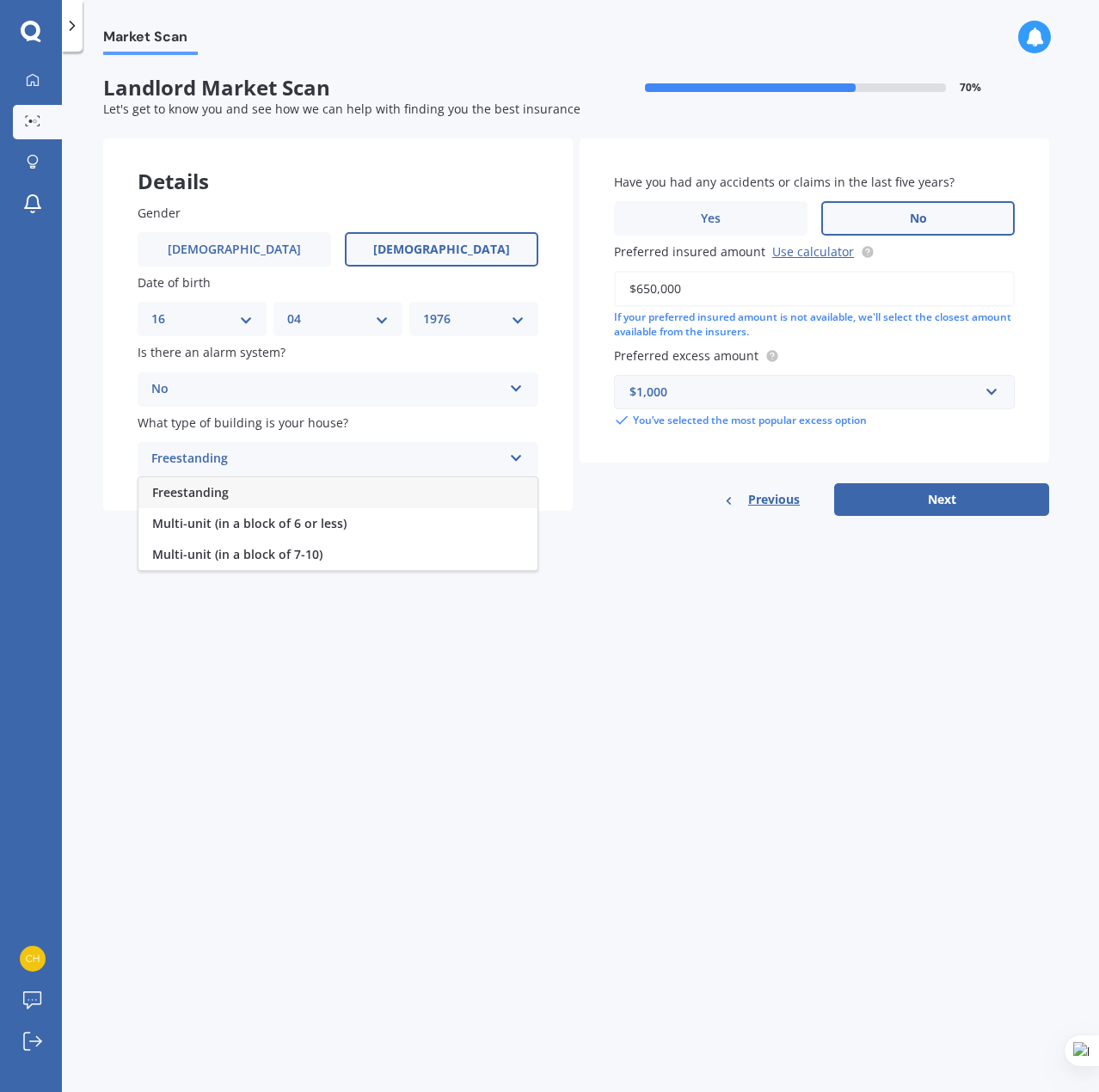
click at [375, 457] on div "Freestanding" at bounding box center [327, 459] width 350 height 21
click at [921, 507] on button "Next" at bounding box center [941, 499] width 215 height 33
select select "16"
select select "04"
select select "1976"
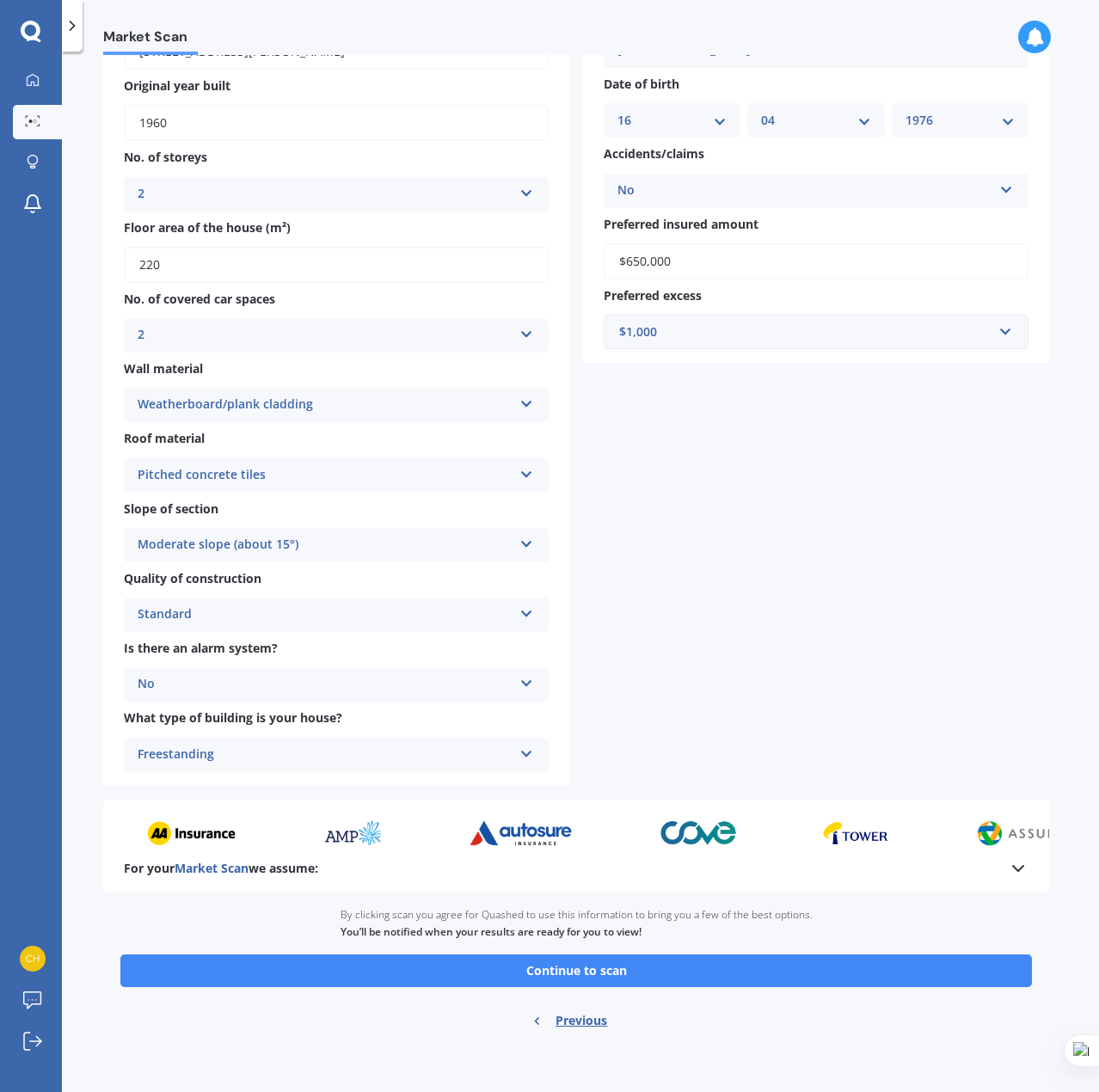
scroll to position [150, 0]
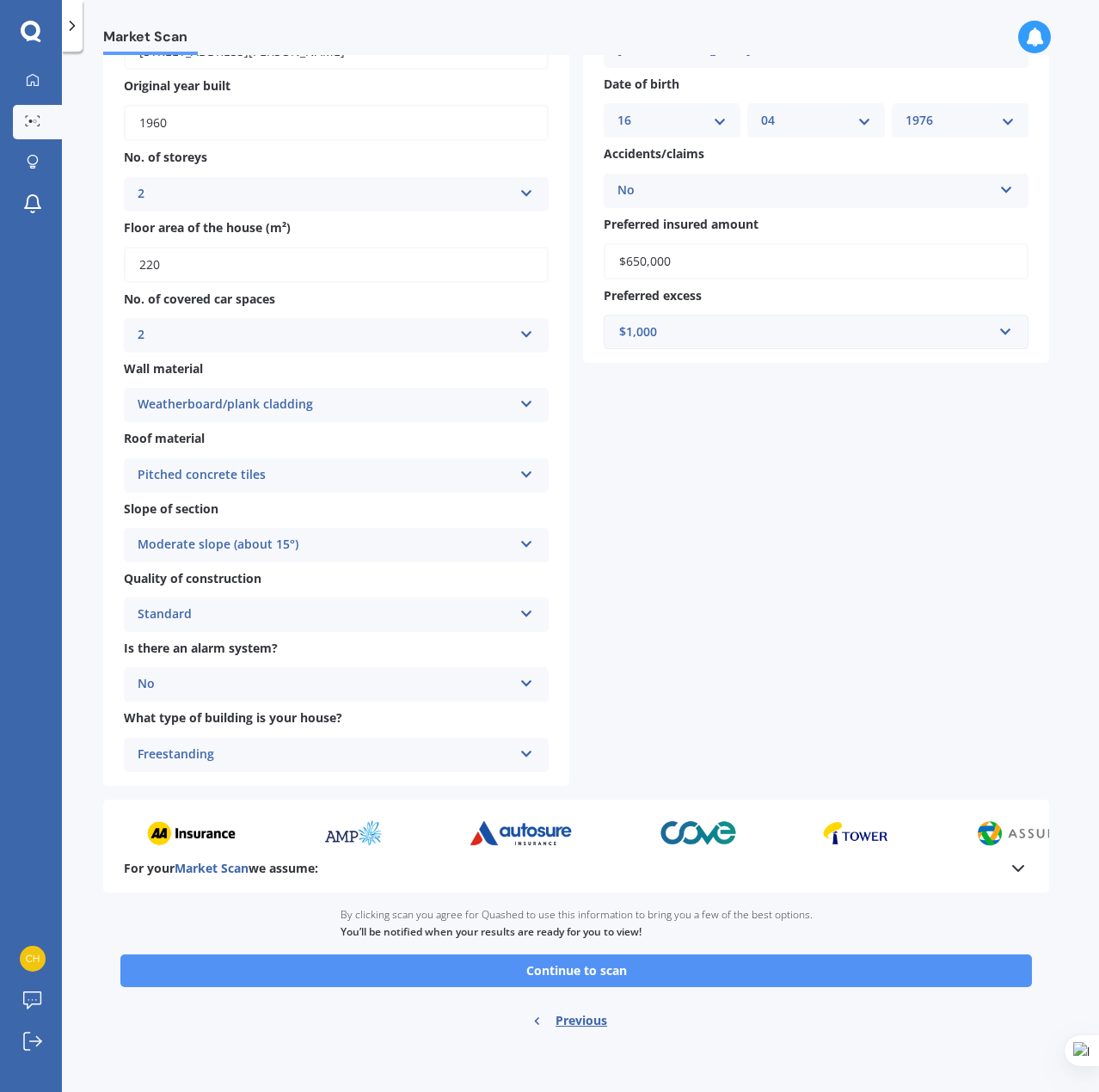
click at [650, 977] on button "Continue to scan" at bounding box center [575, 970] width 912 height 33
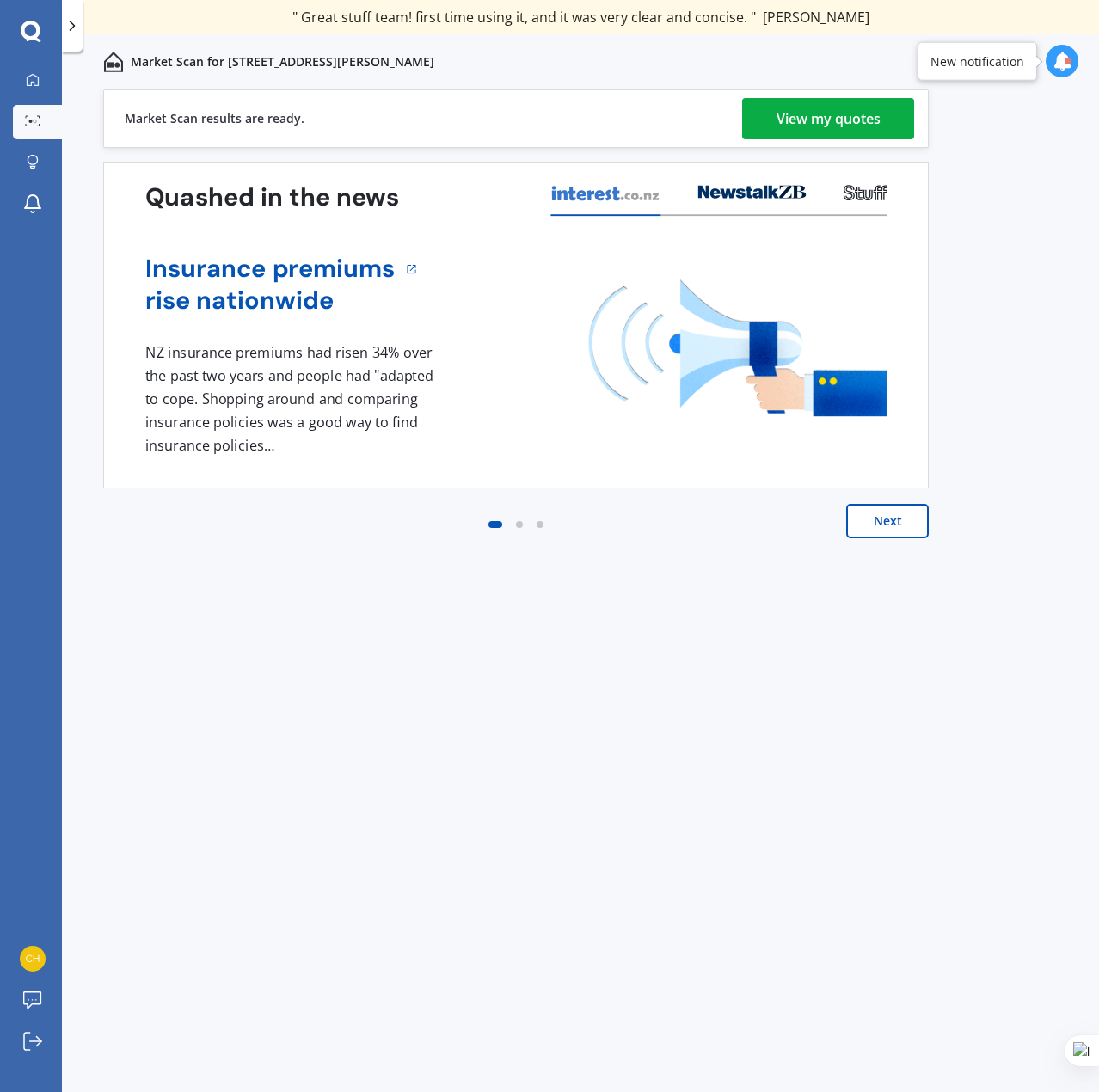
click at [834, 117] on div "View my quotes" at bounding box center [828, 119] width 104 height 41
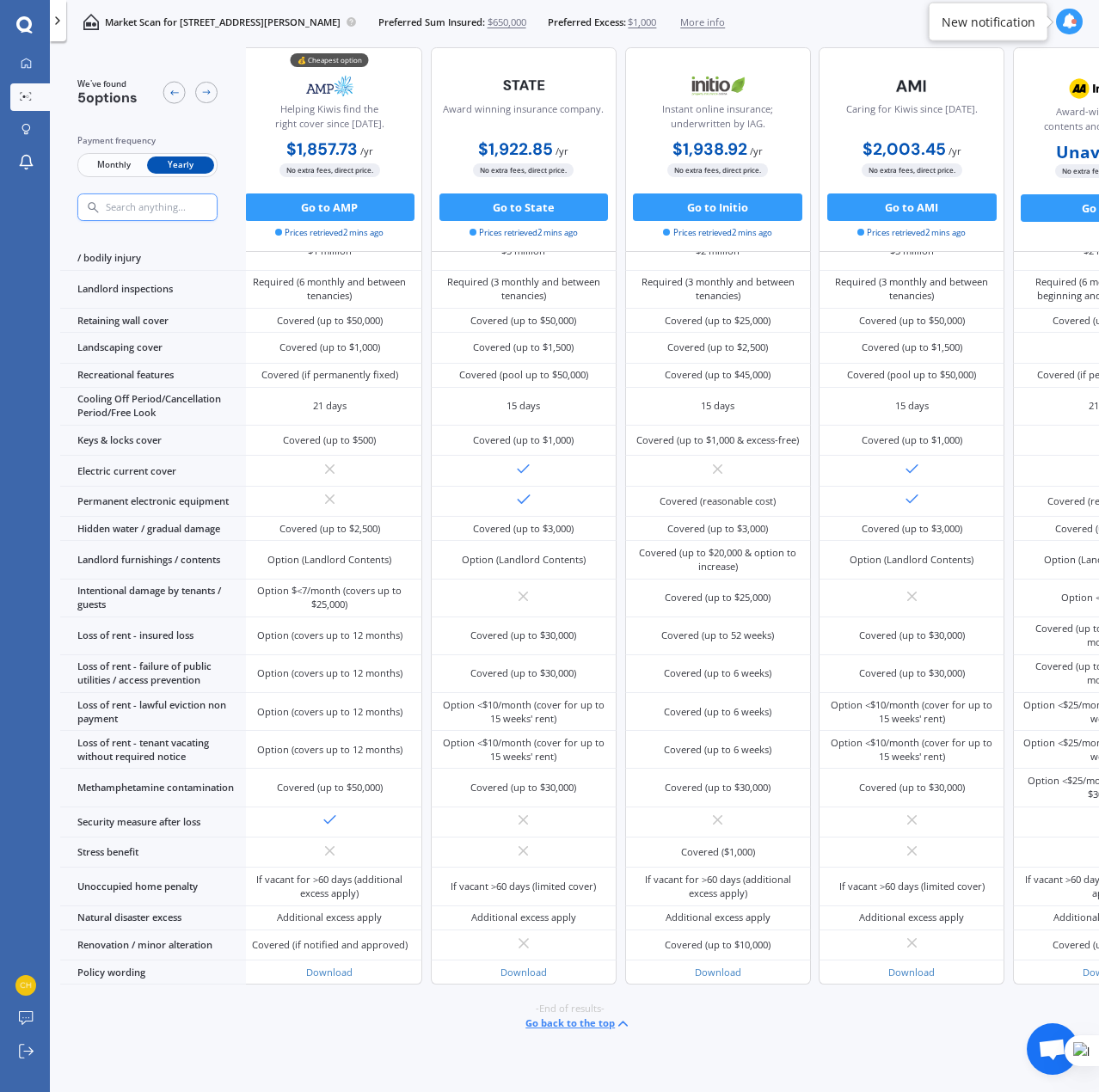
scroll to position [210, 0]
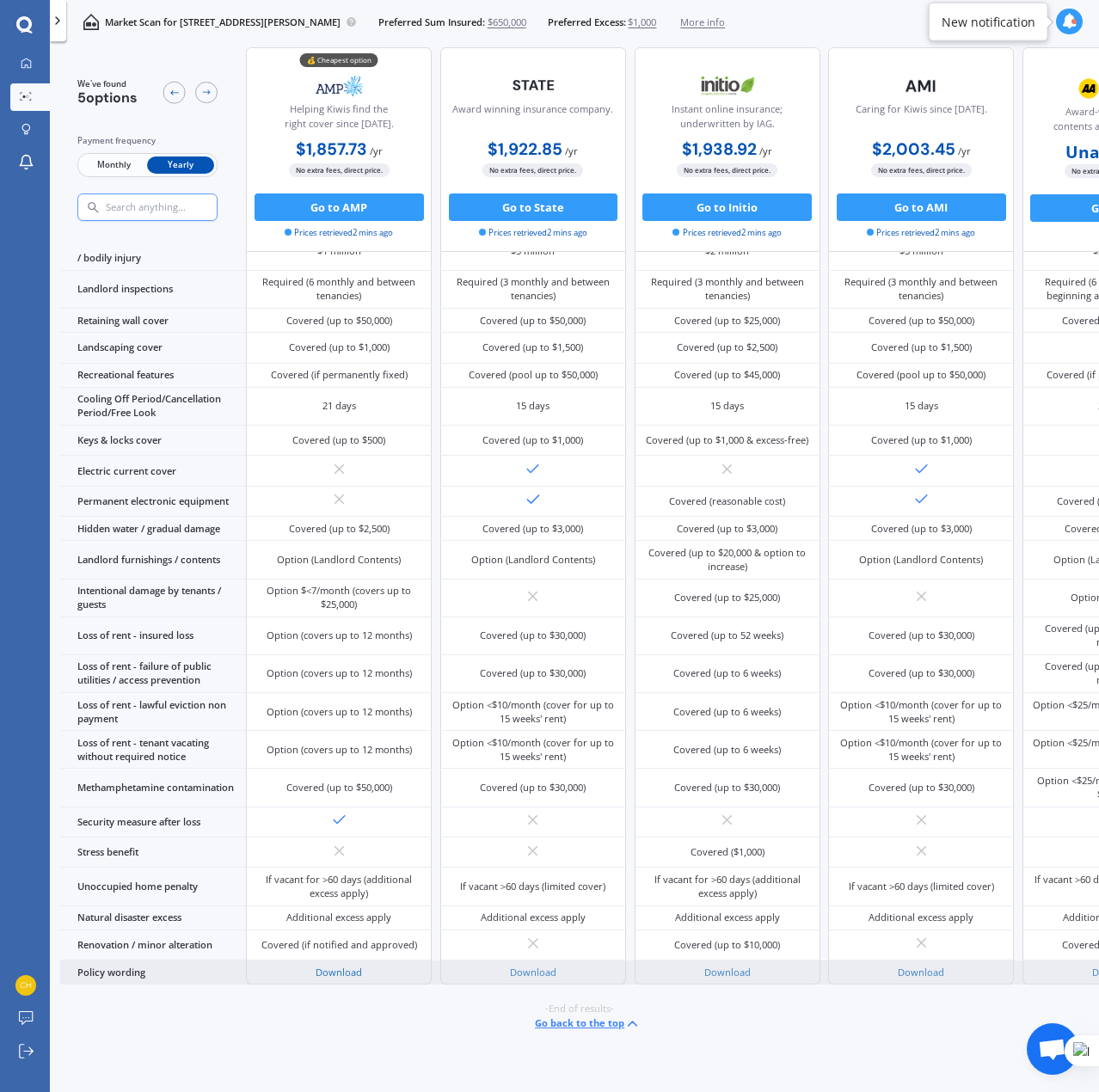
click at [346, 966] on link "Download" at bounding box center [339, 972] width 47 height 13
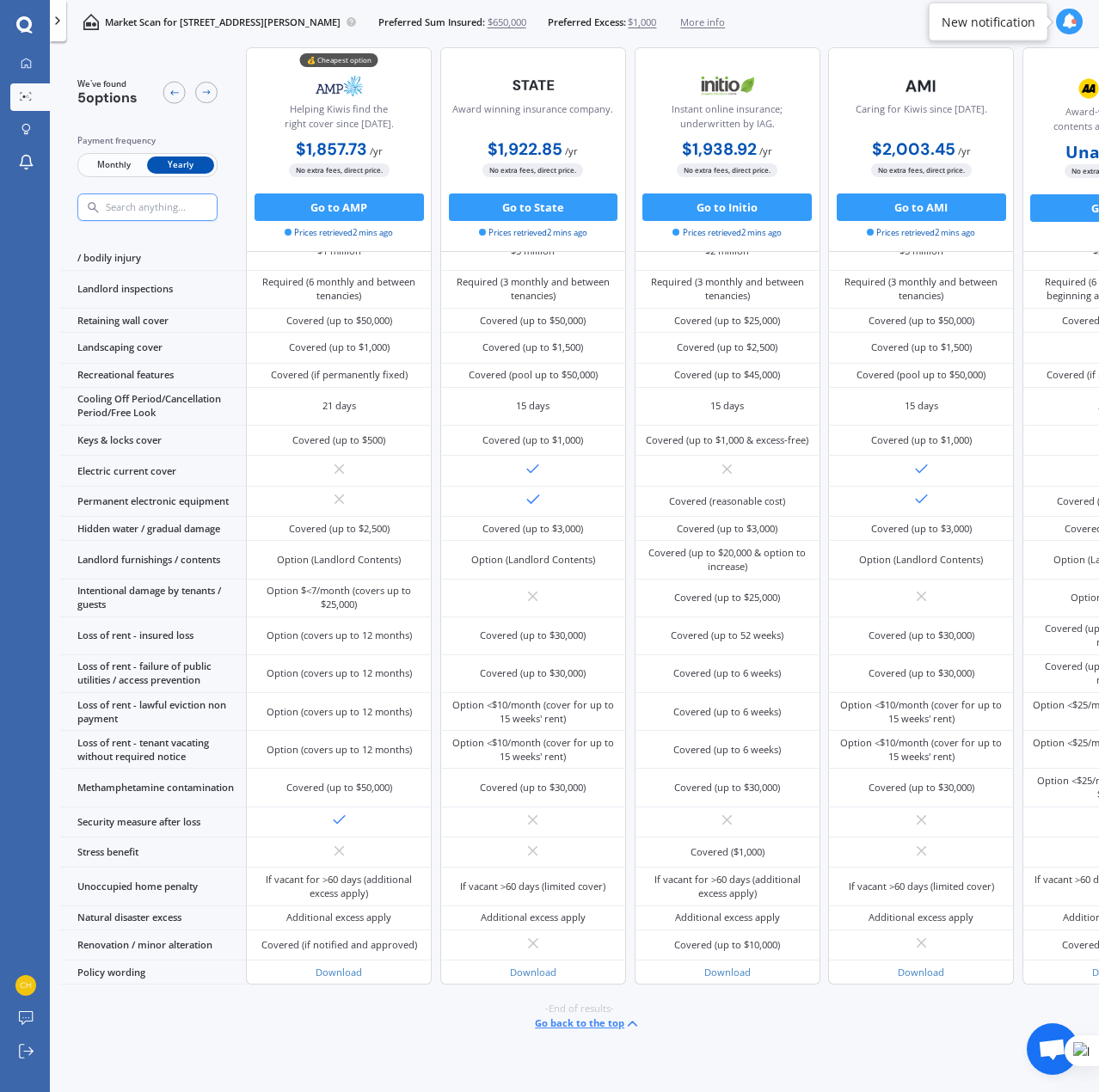
click at [725, 23] on span "More info" at bounding box center [703, 22] width 45 height 14
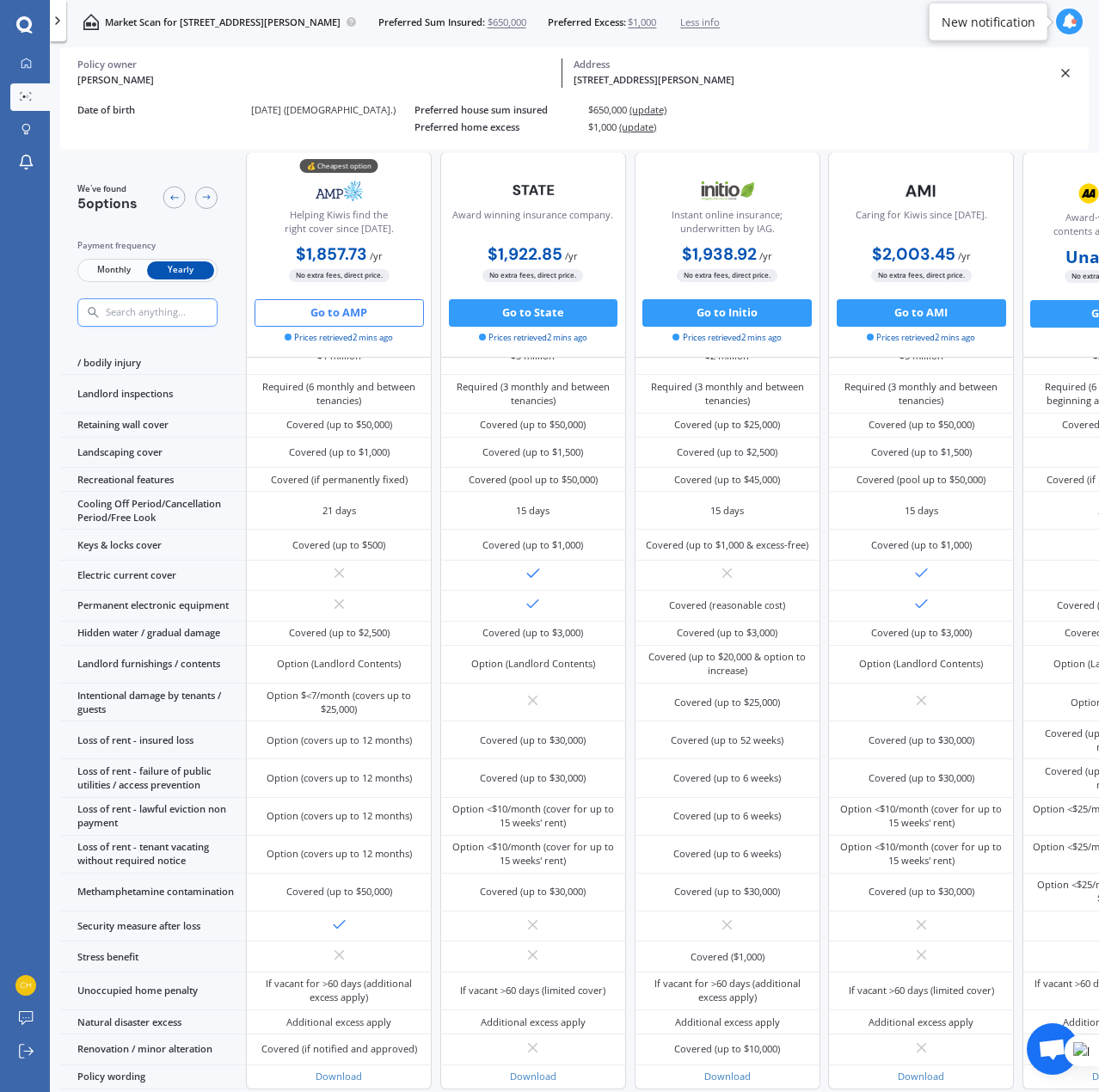
click at [344, 319] on button "Go to AMP" at bounding box center [339, 312] width 170 height 27
